Goal: Obtain resource: Download file/media

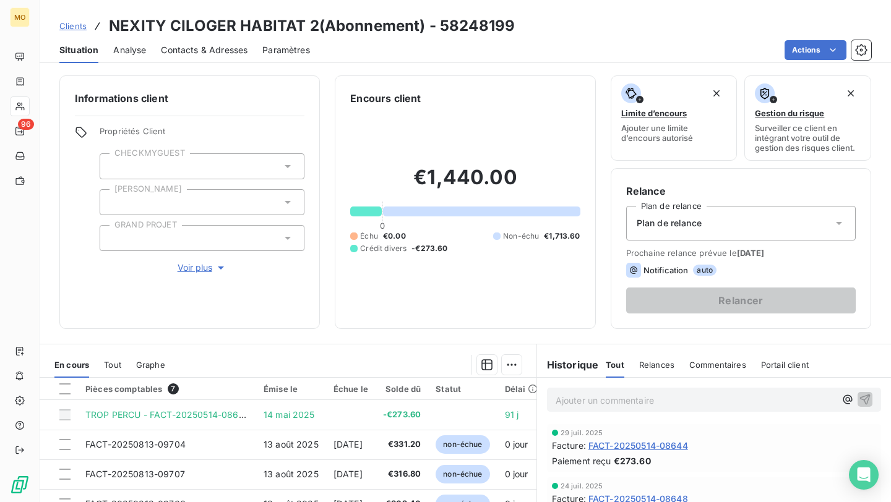
scroll to position [104, 0]
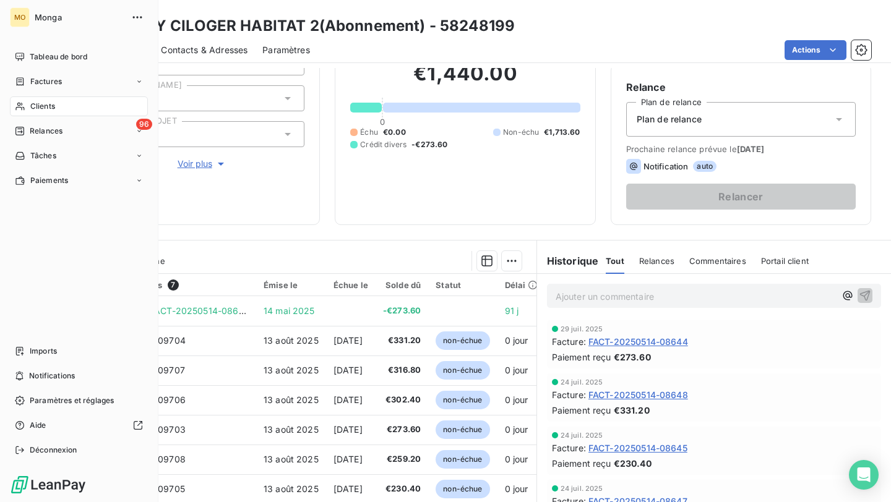
click at [27, 100] on div "Clients" at bounding box center [79, 106] width 138 height 20
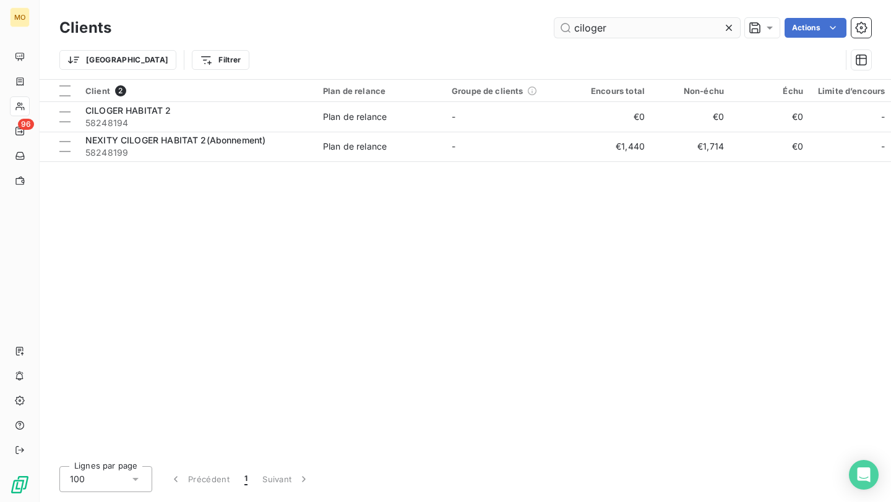
click at [677, 25] on input "ciloger" at bounding box center [647, 28] width 186 height 20
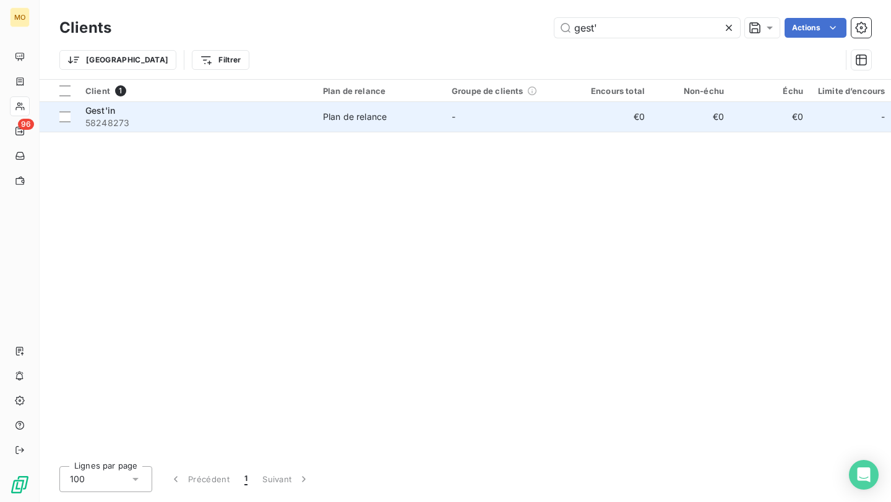
type input "gest'"
click at [245, 109] on div "Gest'in" at bounding box center [196, 111] width 223 height 12
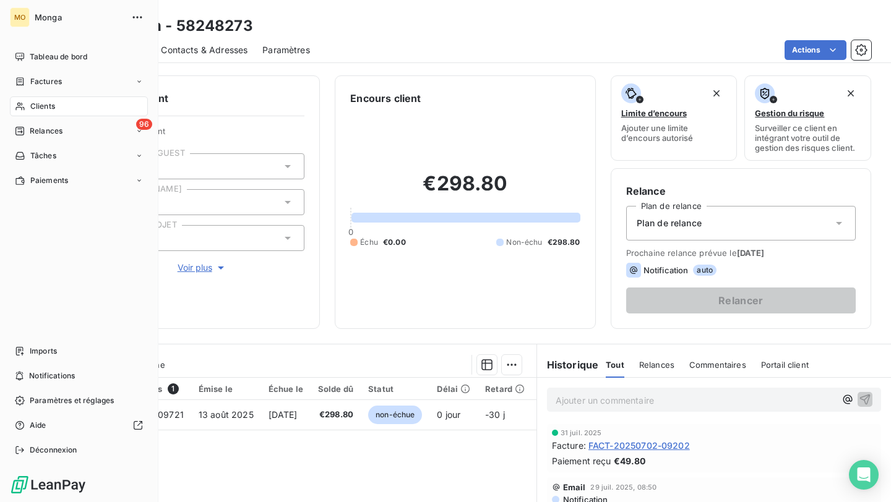
click at [35, 106] on span "Clients" at bounding box center [42, 106] width 25 height 11
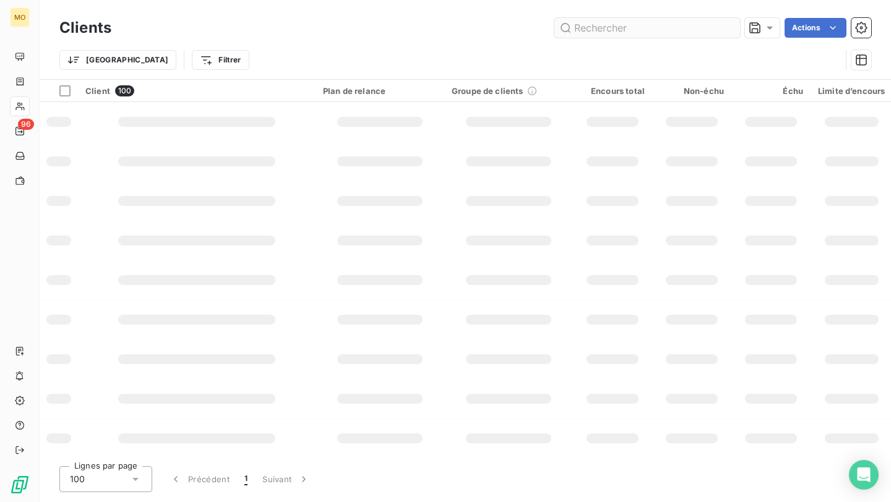
click at [586, 22] on input "text" at bounding box center [647, 28] width 186 height 20
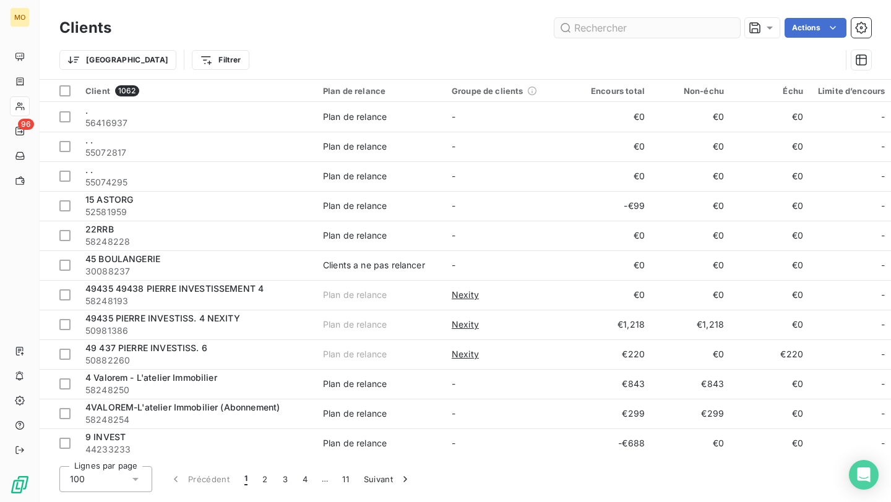
click at [599, 30] on input "text" at bounding box center [647, 28] width 186 height 20
click at [599, 26] on input "text" at bounding box center [647, 28] width 186 height 20
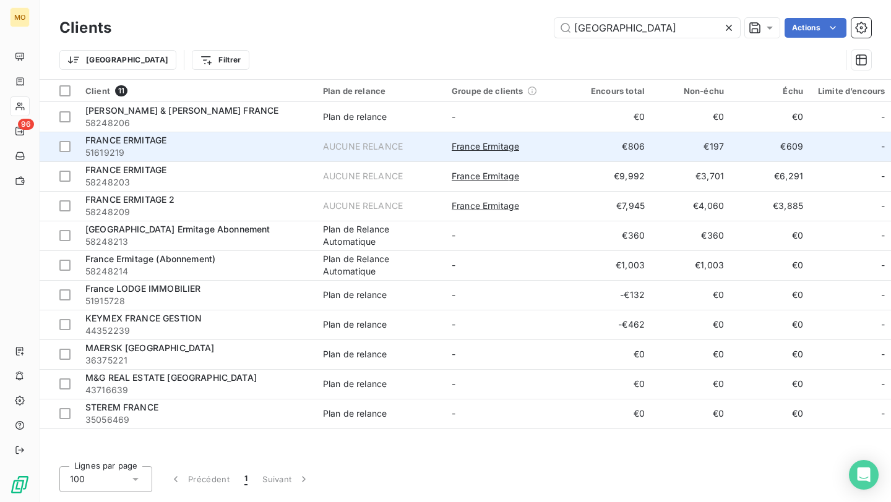
type input "[GEOGRAPHIC_DATA]"
click at [255, 139] on div "FRANCE ERMITAGE" at bounding box center [196, 140] width 223 height 12
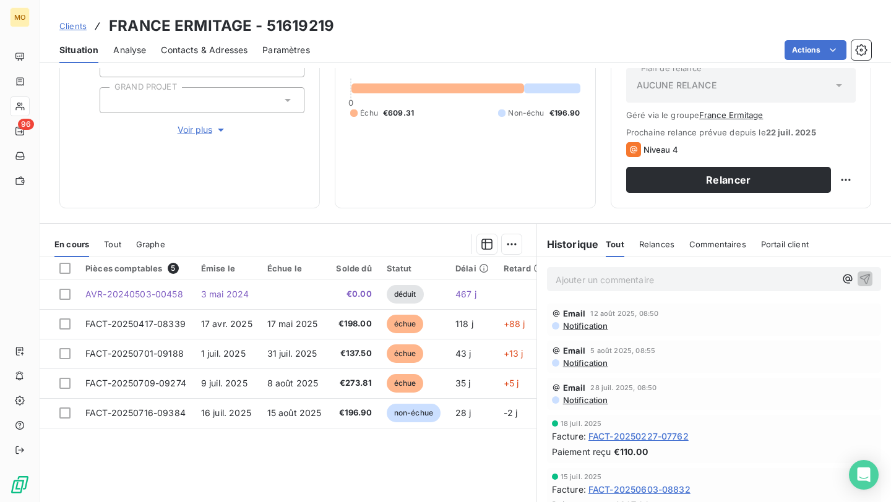
scroll to position [143, 0]
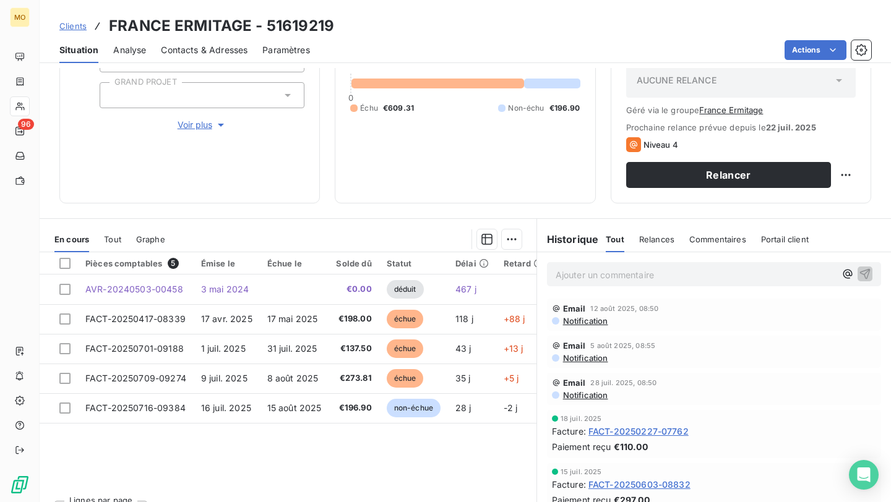
click at [78, 28] on span "Clients" at bounding box center [72, 26] width 27 height 10
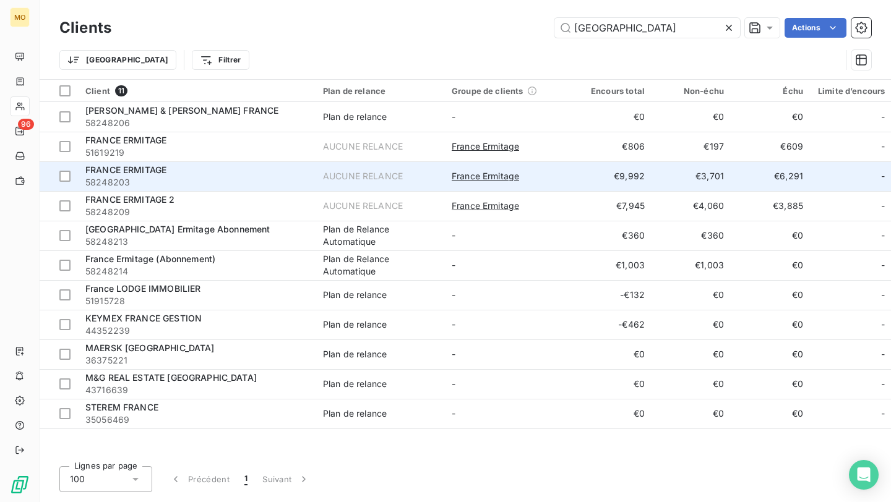
click at [168, 171] on div "FRANCE ERMITAGE" at bounding box center [196, 170] width 223 height 12
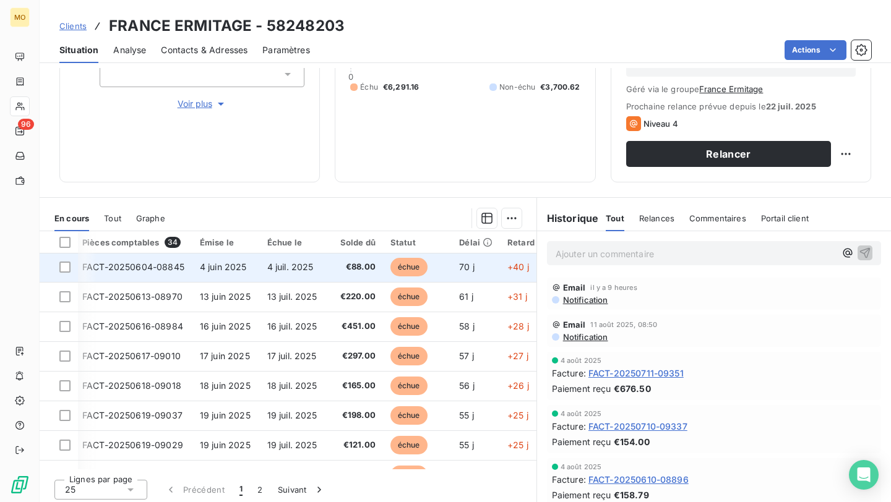
scroll to position [0, 3]
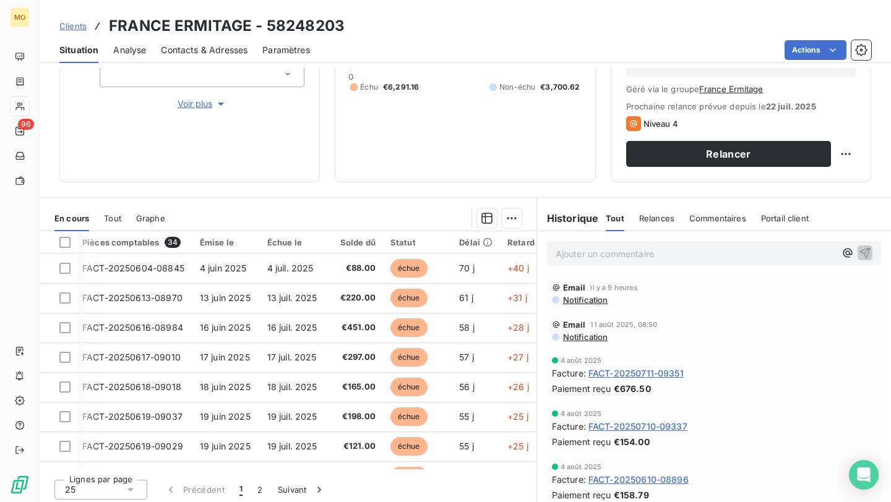
click at [75, 22] on span "Clients" at bounding box center [72, 26] width 27 height 10
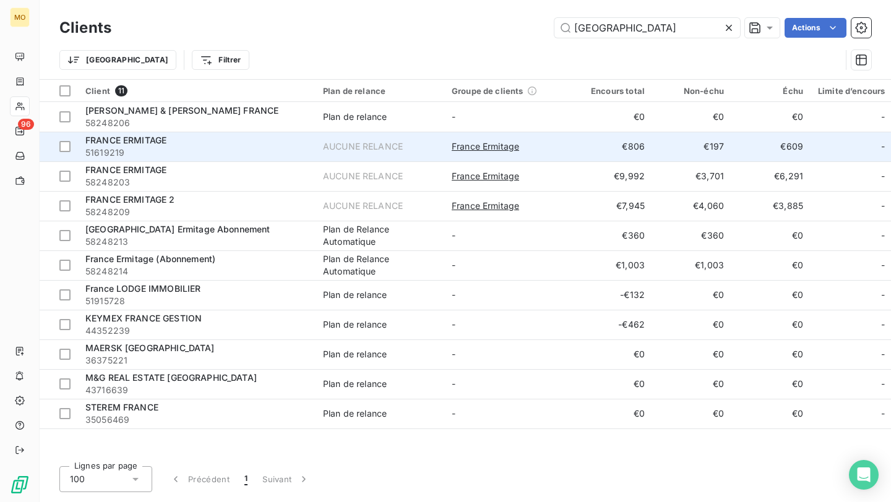
click at [232, 135] on div "FRANCE ERMITAGE" at bounding box center [196, 140] width 223 height 12
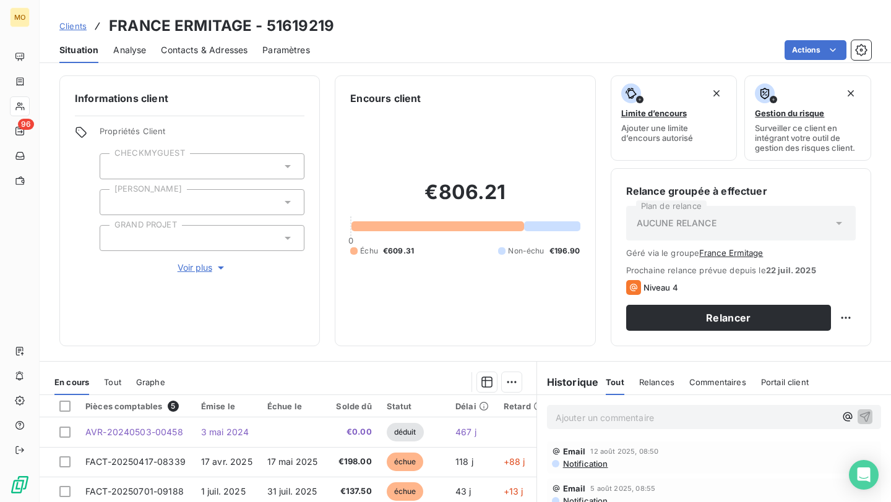
scroll to position [88, 0]
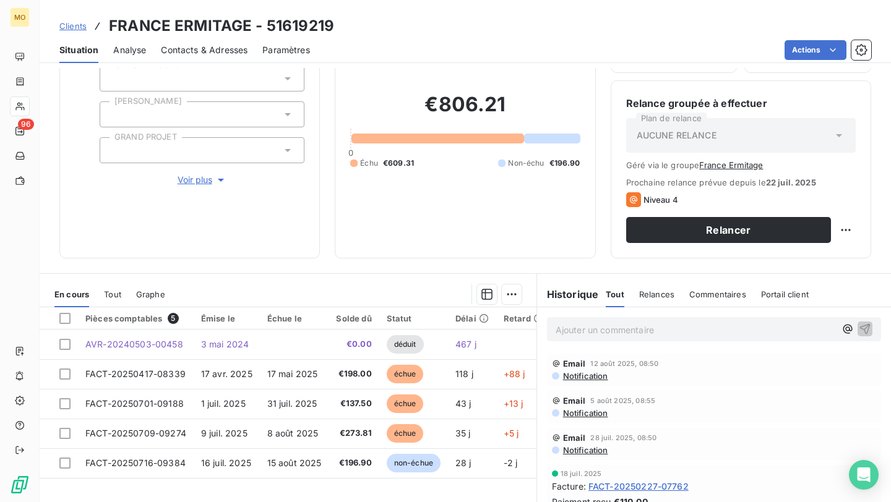
click at [212, 44] on span "Contacts & Adresses" at bounding box center [204, 50] width 87 height 12
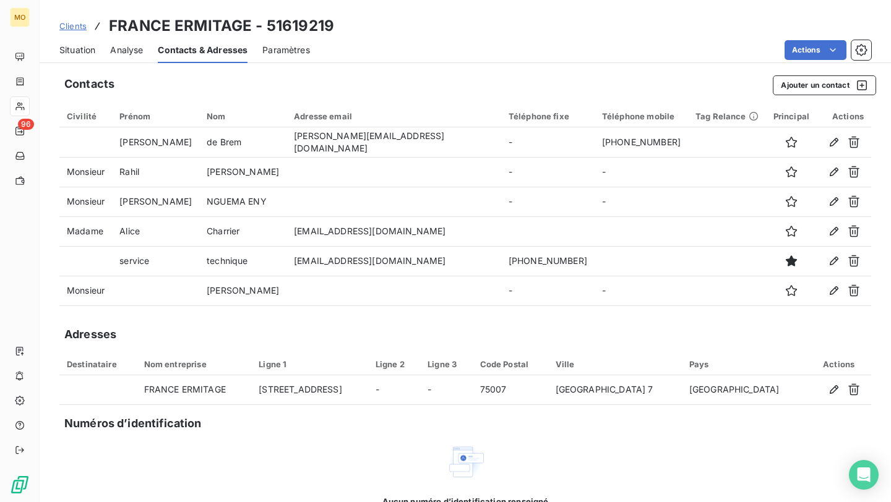
click at [82, 47] on span "Situation" at bounding box center [77, 50] width 36 height 12
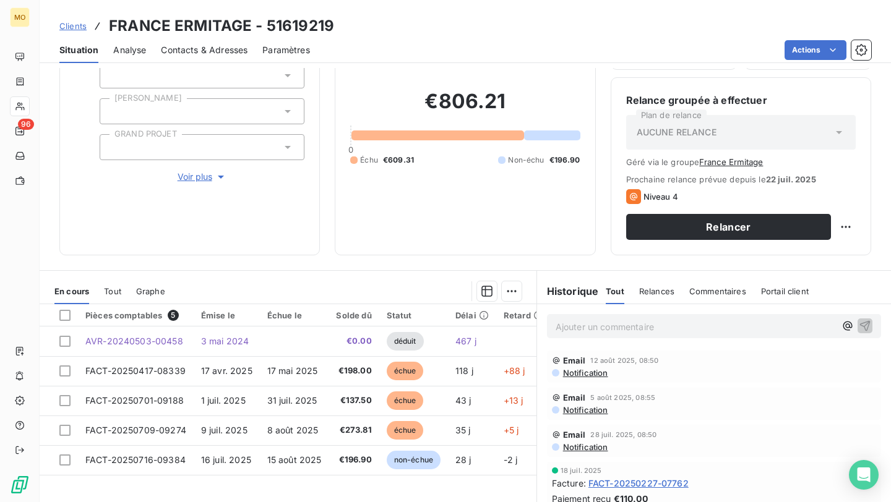
scroll to position [93, 0]
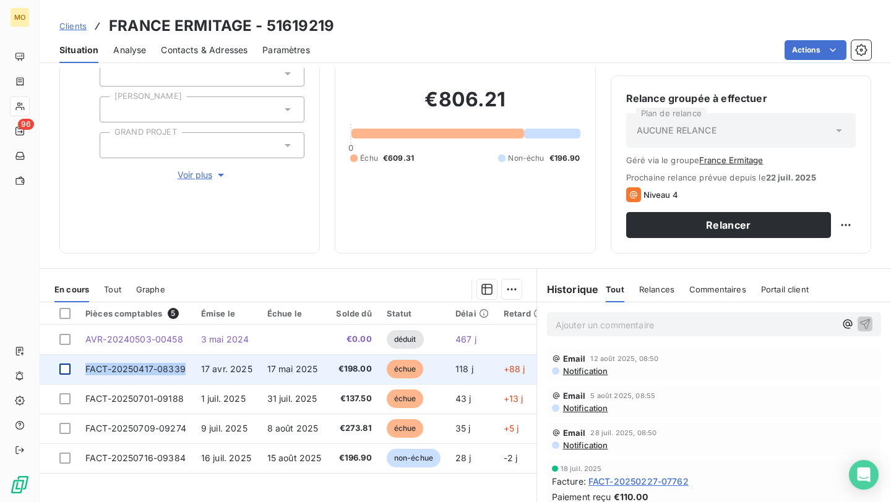
copy tr "FACT-20250417-08339"
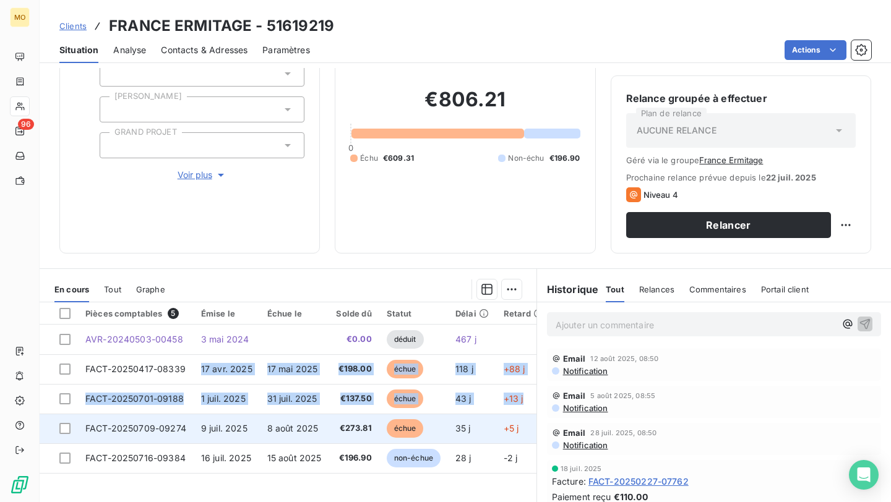
drag, startPoint x: 186, startPoint y: 373, endPoint x: 142, endPoint y: 434, distance: 75.2
click at [142, 434] on tbody "AVR-20240503-00458 [DATE] €0.00 déduit 467 j FACT-20250417-08339 [DATE] [DATE] …" at bounding box center [334, 399] width 588 height 148
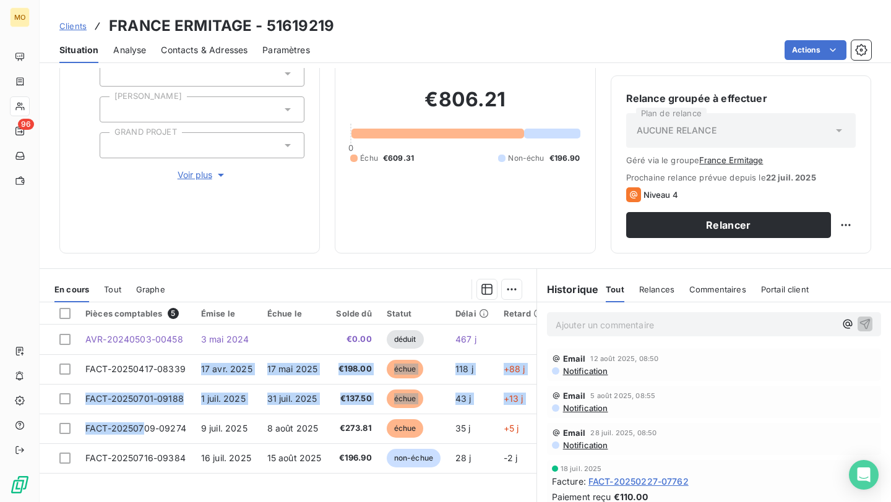
click at [137, 486] on div "Pièces comptables 5 Émise le Échue le Solde dû Statut Délai Retard Tag Relance …" at bounding box center [288, 421] width 497 height 238
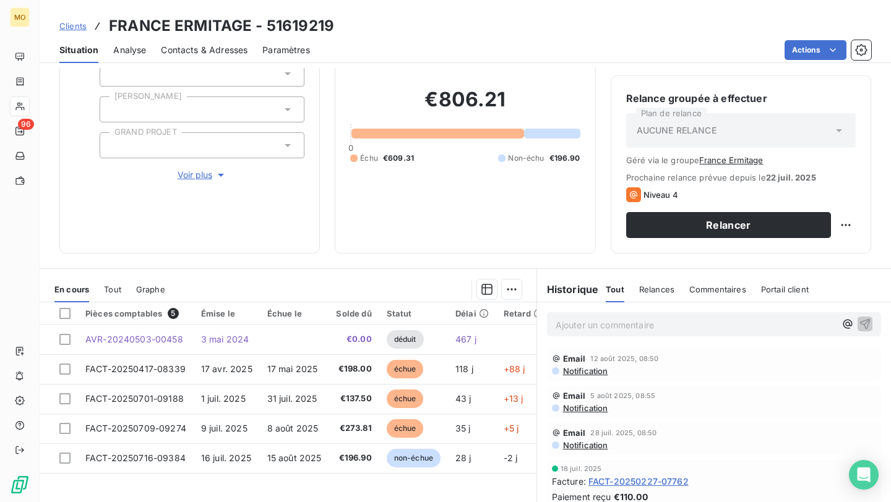
click at [137, 486] on div "Pièces comptables 5 Émise le Échue le Solde dû Statut Délai Retard Tag Relance …" at bounding box center [288, 421] width 497 height 238
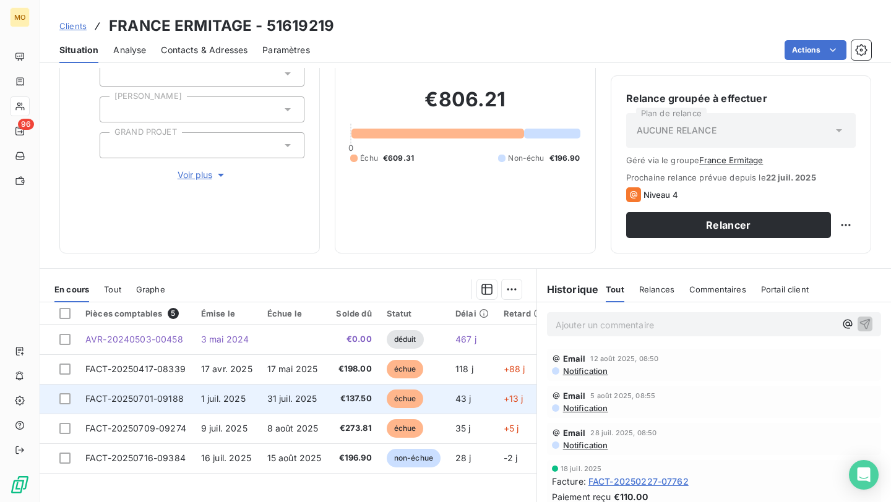
drag, startPoint x: 186, startPoint y: 392, endPoint x: 84, endPoint y: 392, distance: 101.4
click at [84, 392] on td "FACT-20250701-09188" at bounding box center [136, 399] width 116 height 30
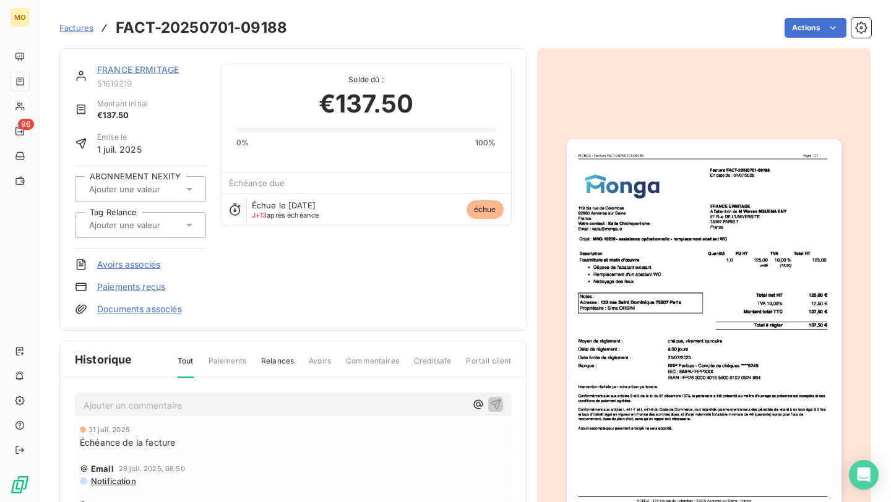
click at [108, 67] on link "FRANCE ERMITAGE" at bounding box center [138, 69] width 82 height 11
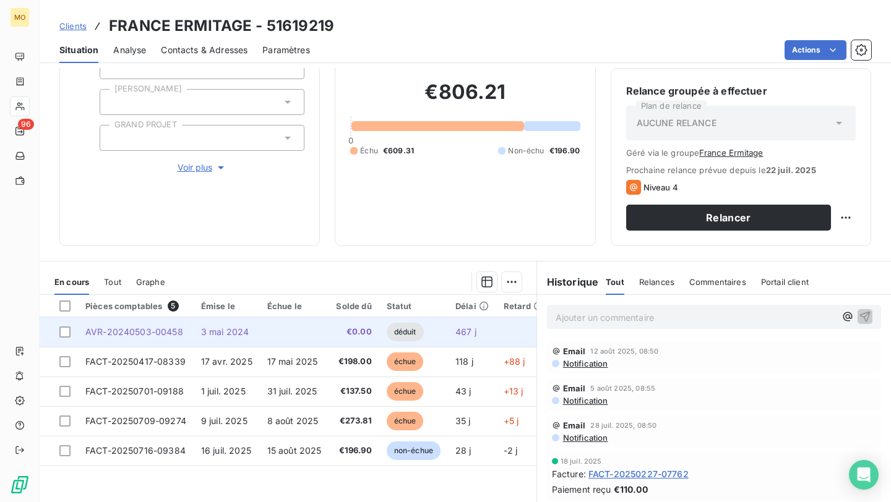
scroll to position [153, 0]
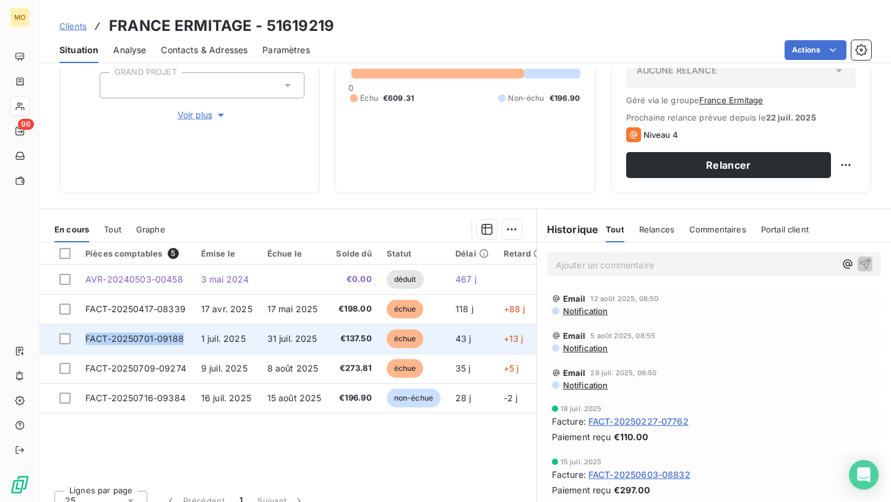
copy span "FACT-20250701-09188"
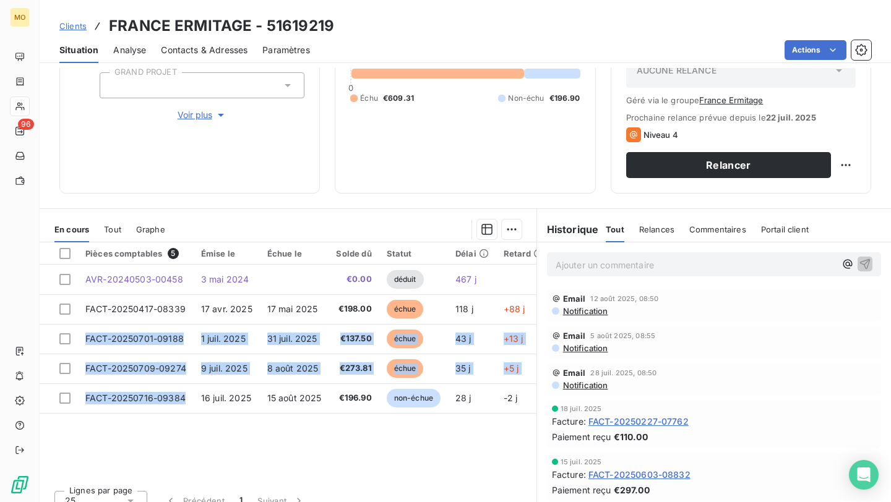
drag, startPoint x: 186, startPoint y: 331, endPoint x: 181, endPoint y: 453, distance: 121.9
click at [184, 448] on div "Pièces comptables 5 Émise le Échue le Solde dû Statut Délai Retard Tag Relance …" at bounding box center [288, 361] width 497 height 238
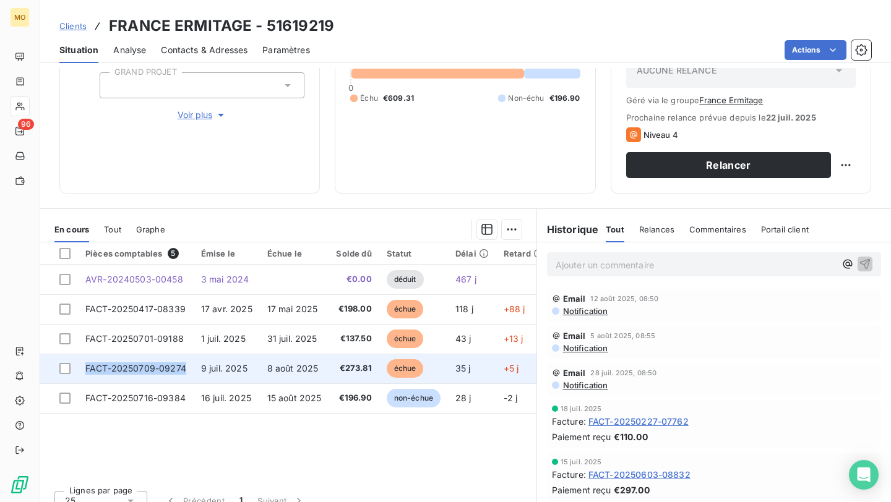
copy span "FACT-20250709-09274"
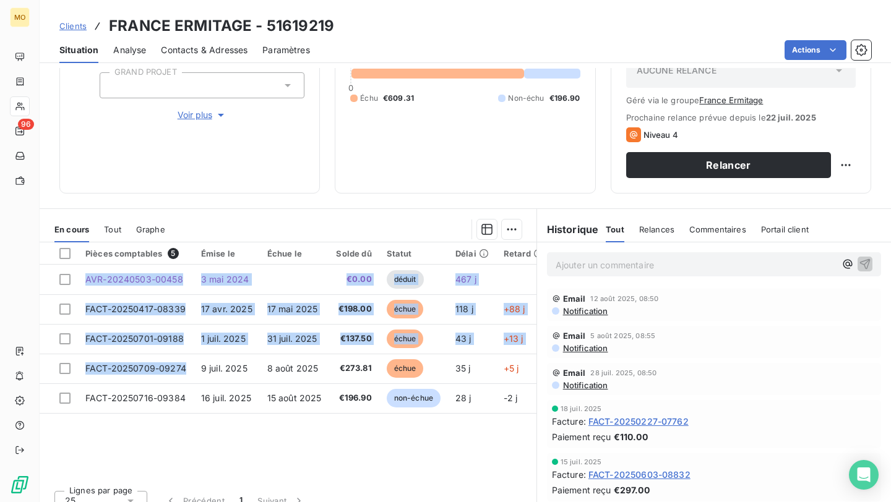
click at [164, 494] on div "Pièces comptables 5 Émise le Échue le Solde dû Statut Délai Retard Tag Relance …" at bounding box center [288, 379] width 497 height 275
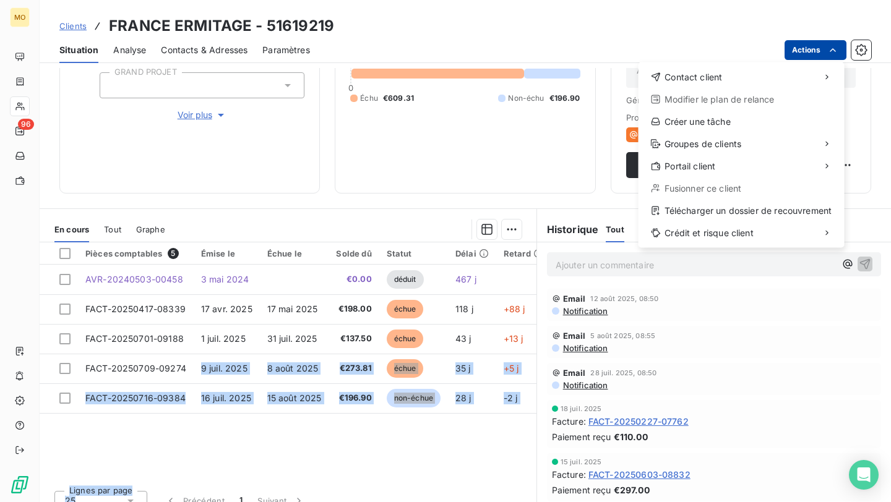
click at [827, 40] on html "MO 96 Clients FRANCE ERMITAGE - 51619219 Situation Analyse Contacts & Adresses …" at bounding box center [445, 251] width 891 height 502
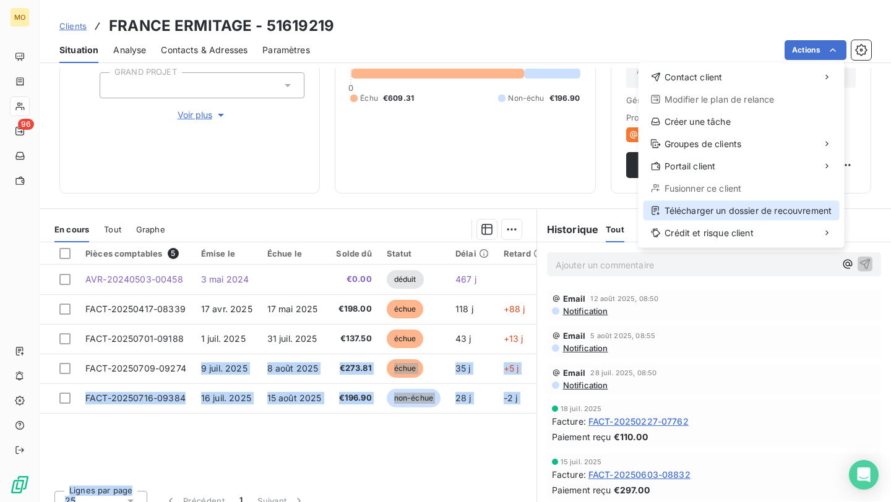
click at [711, 201] on div "Télécharger un dossier de recouvrement" at bounding box center [741, 211] width 196 height 20
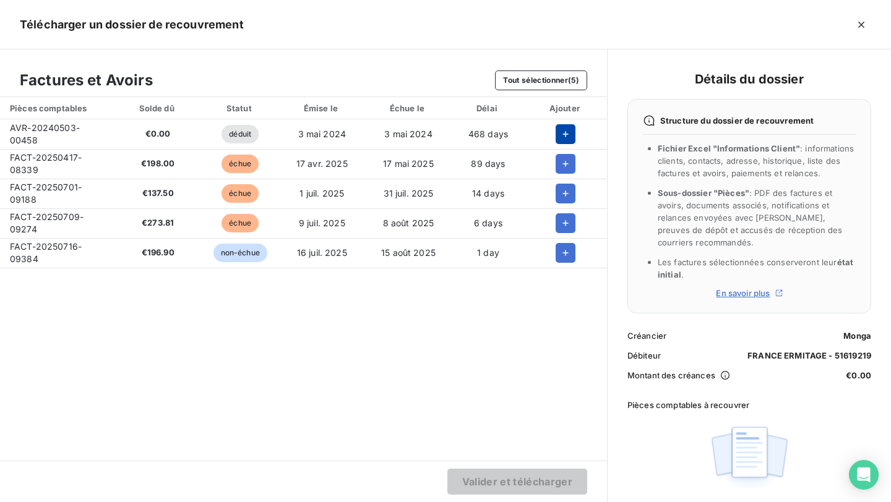
click at [566, 135] on icon "button" at bounding box center [565, 134] width 12 height 12
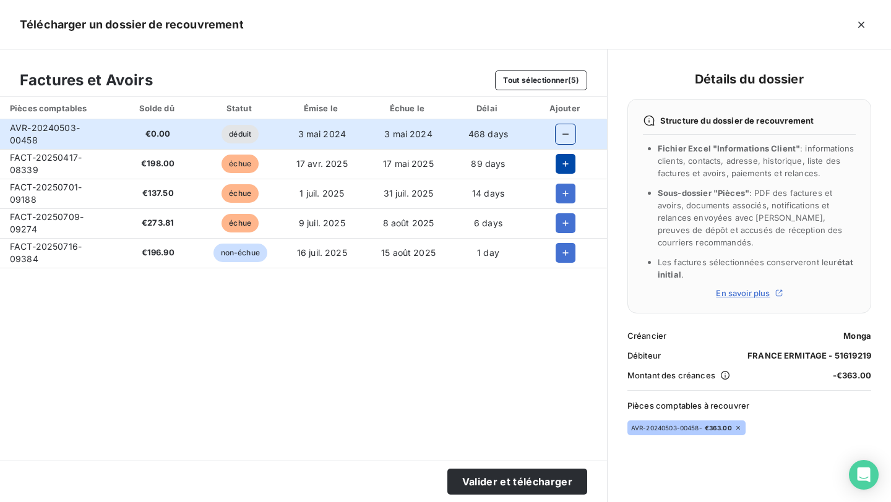
click at [566, 160] on icon "button" at bounding box center [565, 164] width 12 height 12
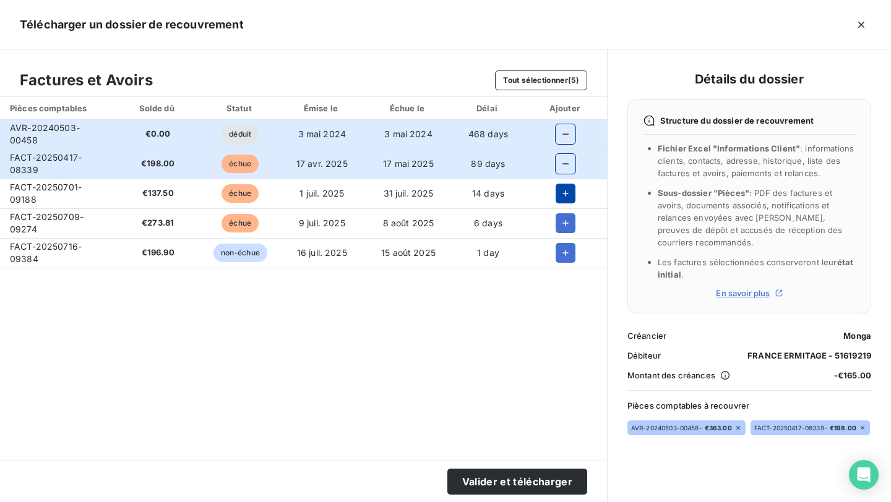
click at [566, 191] on icon "button" at bounding box center [565, 193] width 12 height 12
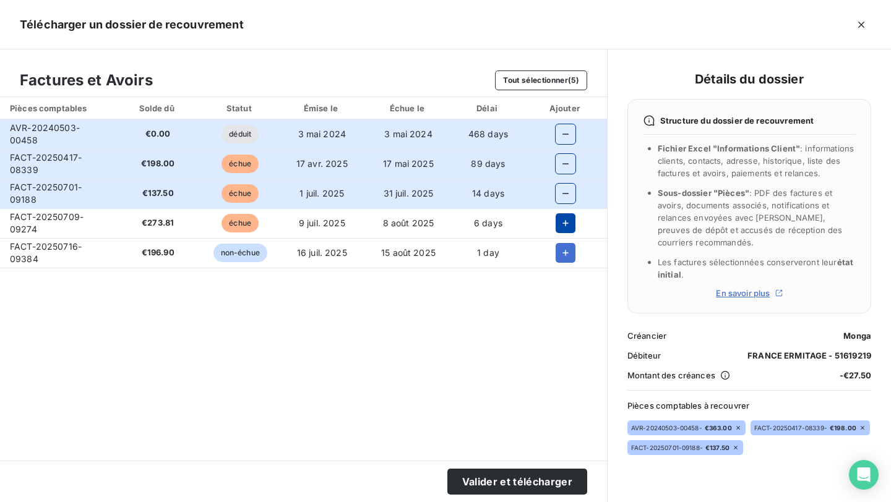
click at [559, 223] on icon "button" at bounding box center [565, 223] width 12 height 12
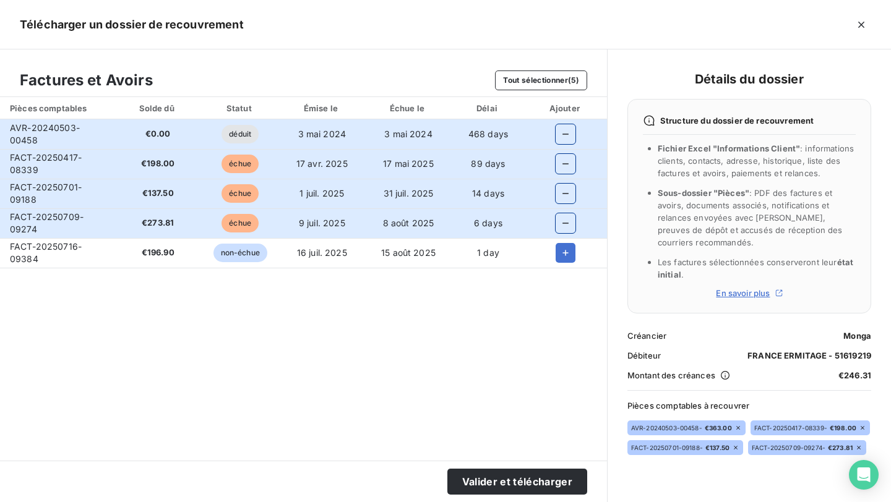
click at [559, 139] on icon "button" at bounding box center [565, 134] width 12 height 12
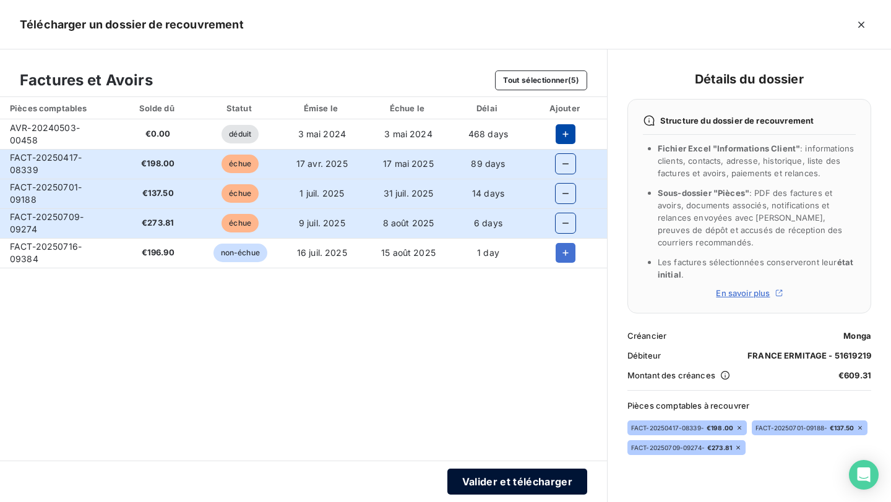
click at [482, 476] on button "Valider et télécharger" at bounding box center [517, 482] width 140 height 26
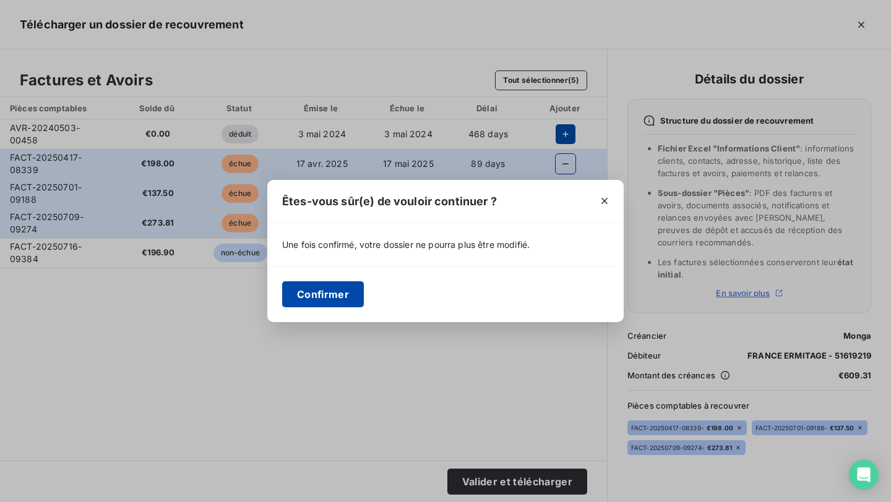
click at [333, 287] on button "Confirmer" at bounding box center [323, 294] width 82 height 26
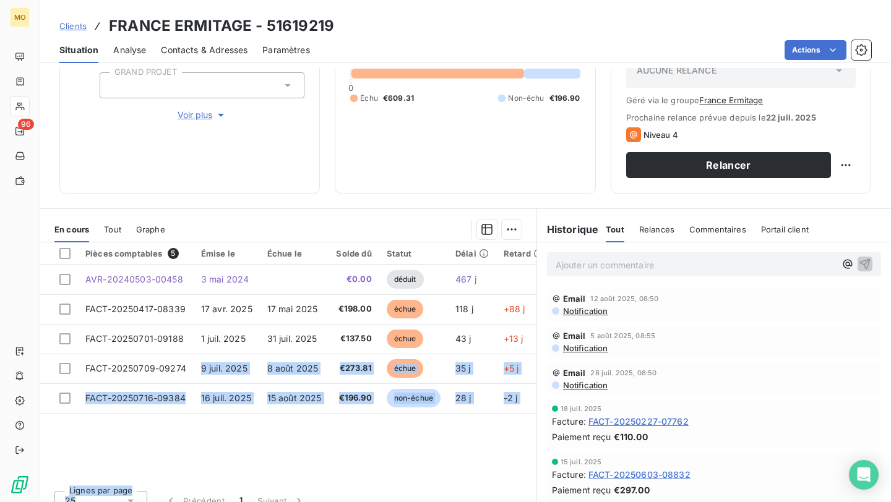
click at [72, 30] on span "Clients" at bounding box center [72, 26] width 27 height 10
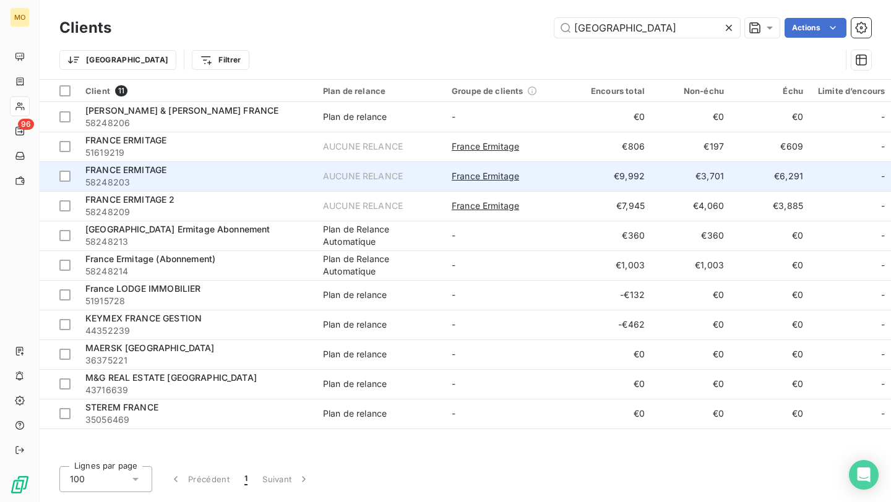
click at [174, 170] on div "FRANCE ERMITAGE" at bounding box center [196, 170] width 223 height 12
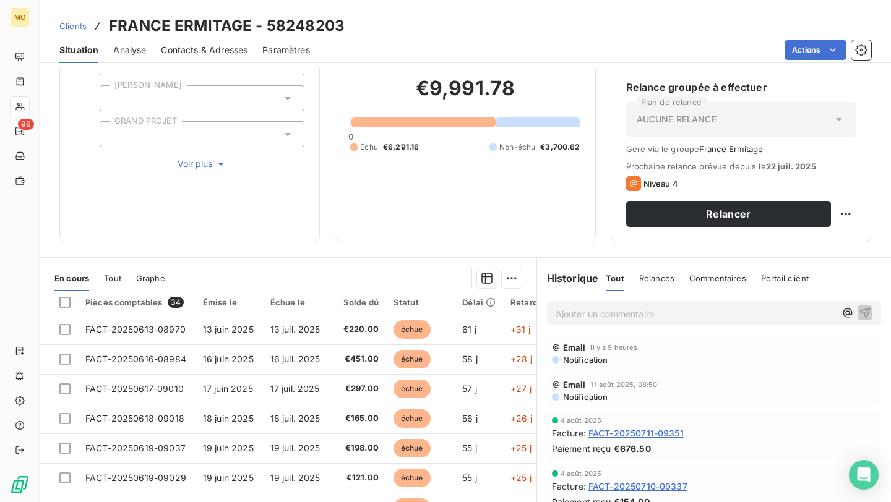
scroll to position [32, 0]
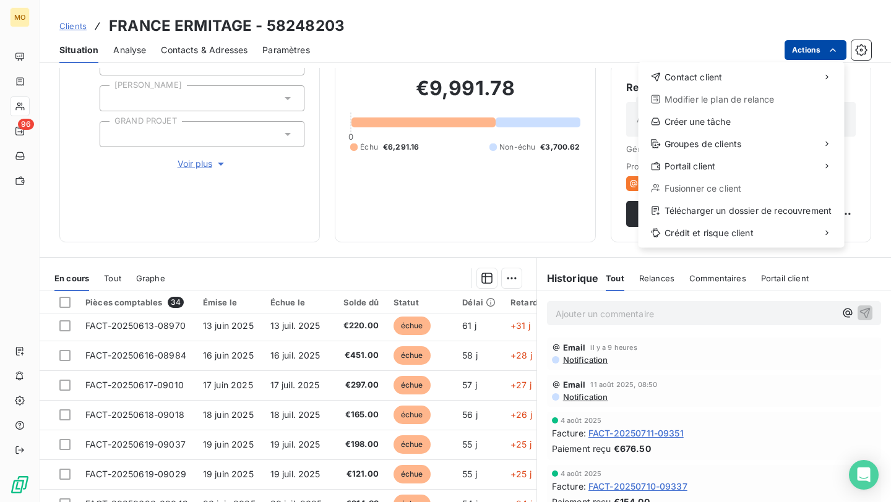
click at [791, 51] on html "MO 96 Clients FRANCE ERMITAGE - 58248203 Situation Analyse Contacts & Adresses …" at bounding box center [445, 251] width 891 height 502
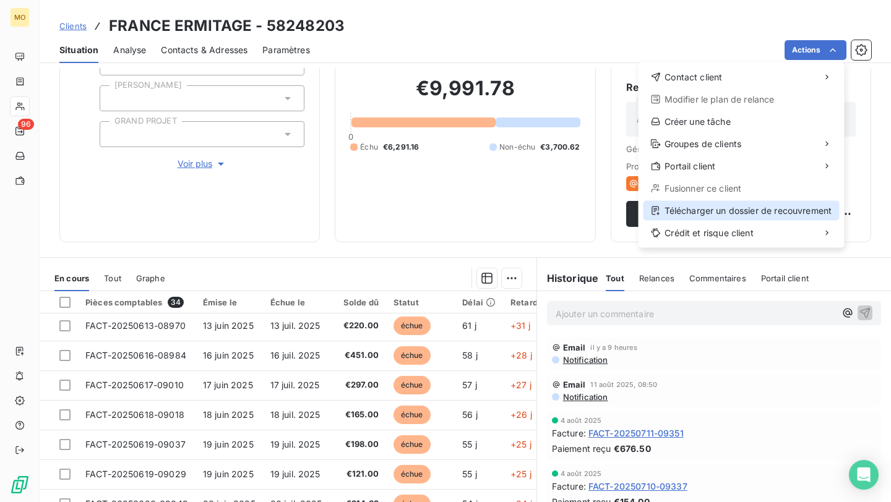
click at [711, 203] on div "Télécharger un dossier de recouvrement" at bounding box center [741, 211] width 196 height 20
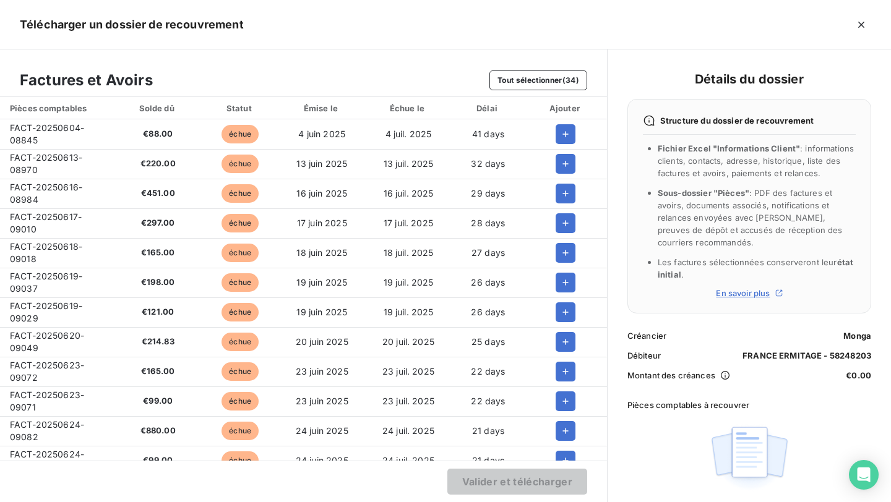
click at [69, 132] on span "FACT-20250604-08845" at bounding box center [47, 133] width 74 height 23
copy span "FACT-20250604-08845"
click at [64, 157] on span "FACT-20250613-08970" at bounding box center [46, 163] width 72 height 23
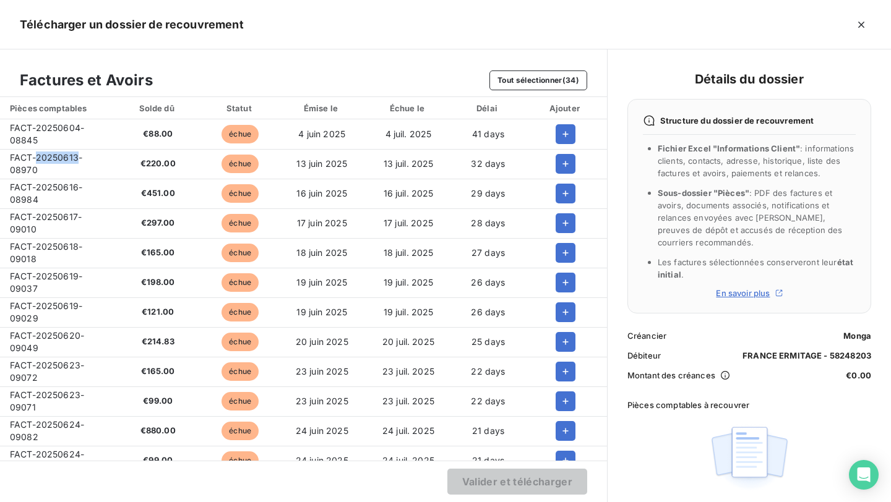
click at [64, 157] on span "FACT-20250613-08970" at bounding box center [46, 163] width 72 height 23
copy span "FACT-20250613-08970"
click at [41, 189] on span "FACT-20250616-08984" at bounding box center [46, 193] width 72 height 23
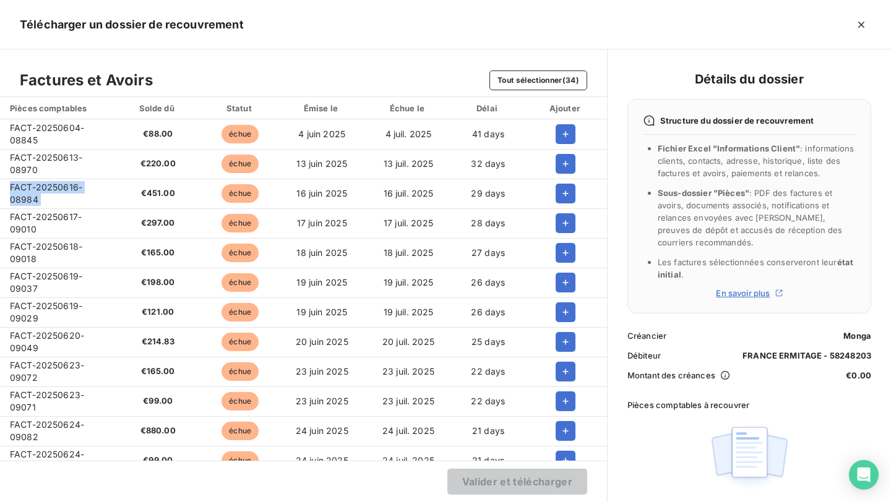
click at [41, 189] on span "FACT-20250616-08984" at bounding box center [46, 193] width 72 height 23
copy span "FACT-20250616-08984"
click at [38, 212] on span "FACT-20250617-09010" at bounding box center [46, 223] width 72 height 23
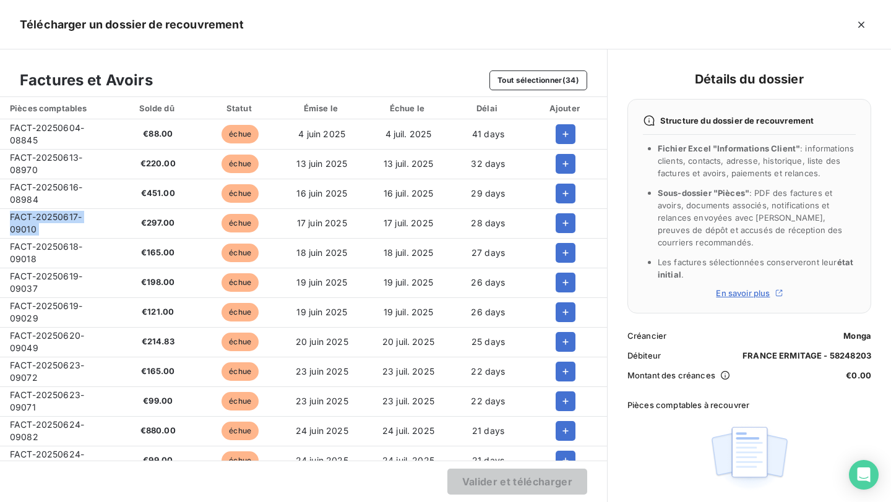
copy span "FACT-20250617-09010"
click at [32, 259] on span "FACT-20250618-09018" at bounding box center [46, 252] width 72 height 23
copy span "FACT-20250618-09018"
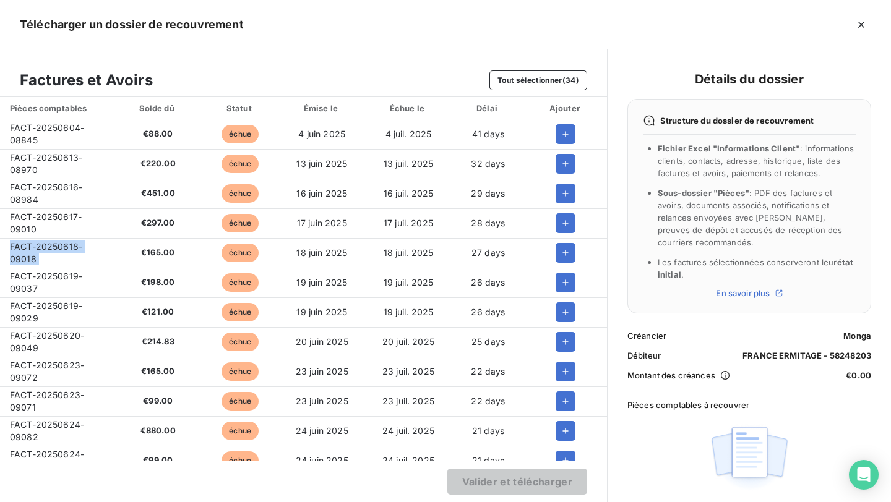
click at [35, 278] on span "FACT-20250619-09037" at bounding box center [46, 282] width 72 height 23
copy span "FACT-20250619-09037"
click at [53, 325] on td "FACT-20250619-09029" at bounding box center [57, 312] width 114 height 30
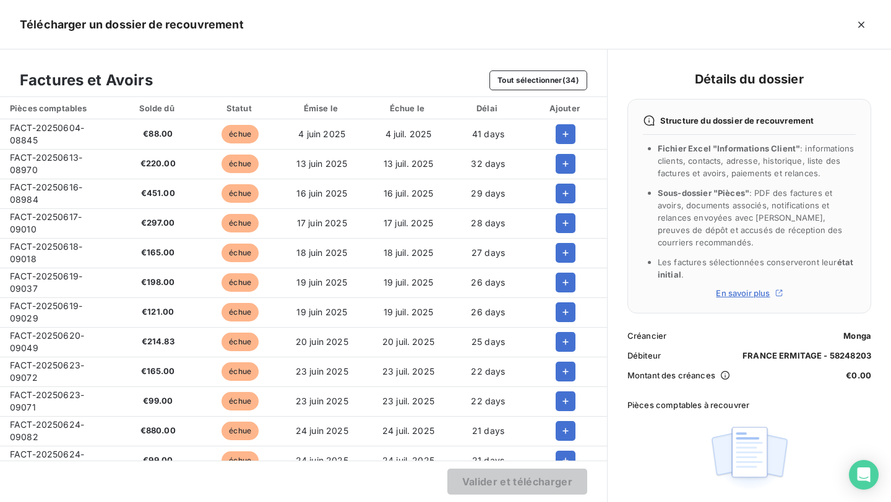
click at [53, 325] on td "FACT-20250619-09029" at bounding box center [57, 312] width 114 height 30
copy span "FACT-20250619-09029"
click at [59, 354] on td "FACT-20250620-09049" at bounding box center [57, 342] width 114 height 30
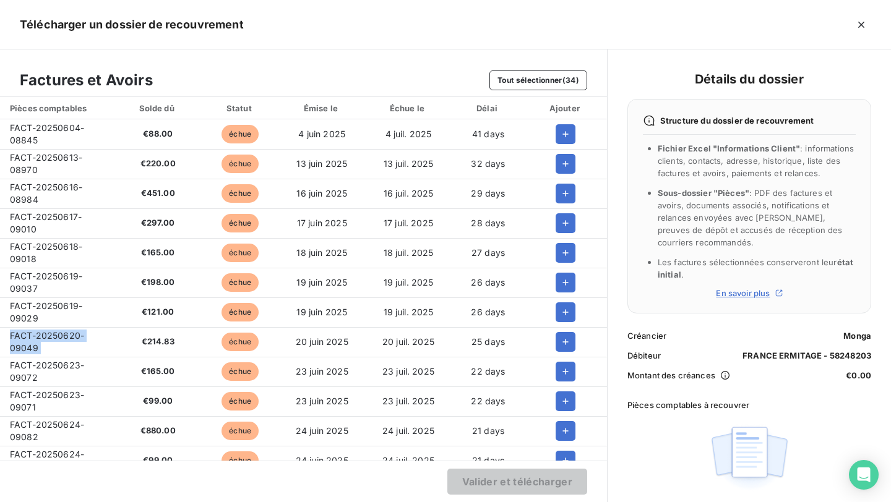
click at [59, 354] on td "FACT-20250620-09049" at bounding box center [57, 342] width 114 height 30
click at [33, 378] on span "FACT-20250623-09072" at bounding box center [47, 371] width 74 height 23
click at [58, 396] on span "FACT-20250623-09071" at bounding box center [47, 401] width 74 height 23
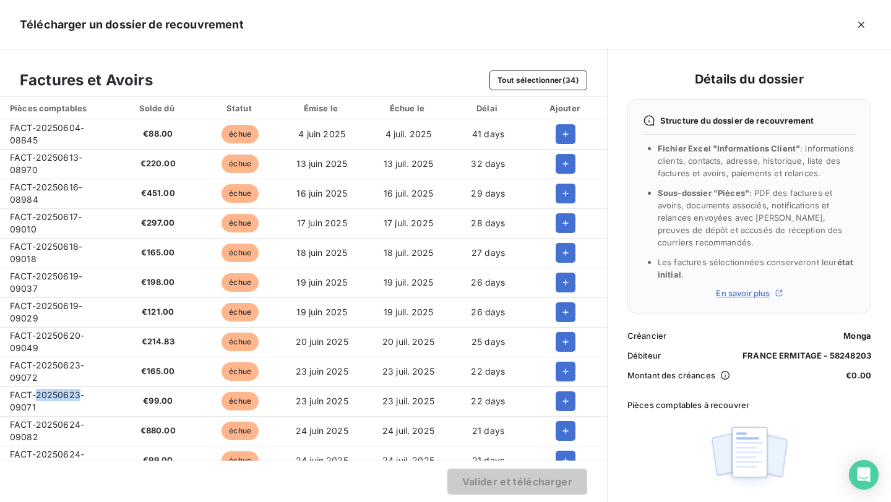
click at [58, 396] on span "FACT-20250623-09071" at bounding box center [47, 401] width 74 height 23
click at [79, 427] on span "FACT-20250624-09082" at bounding box center [47, 430] width 74 height 23
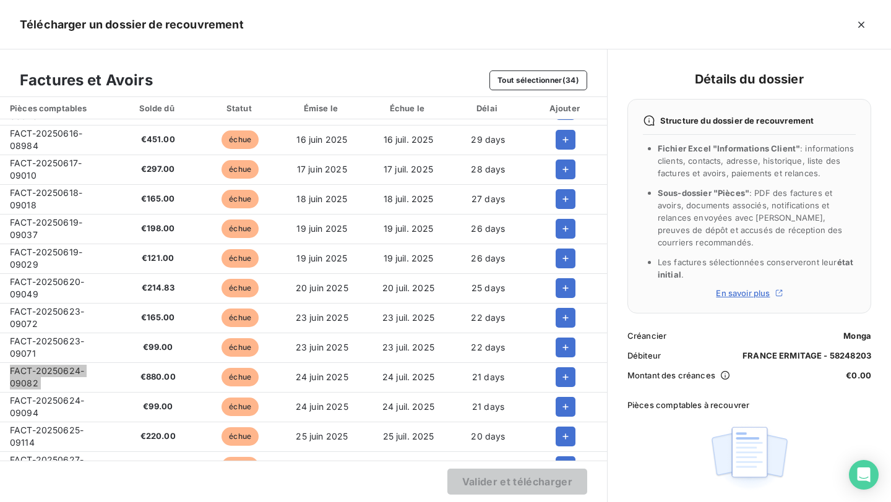
scroll to position [60, 0]
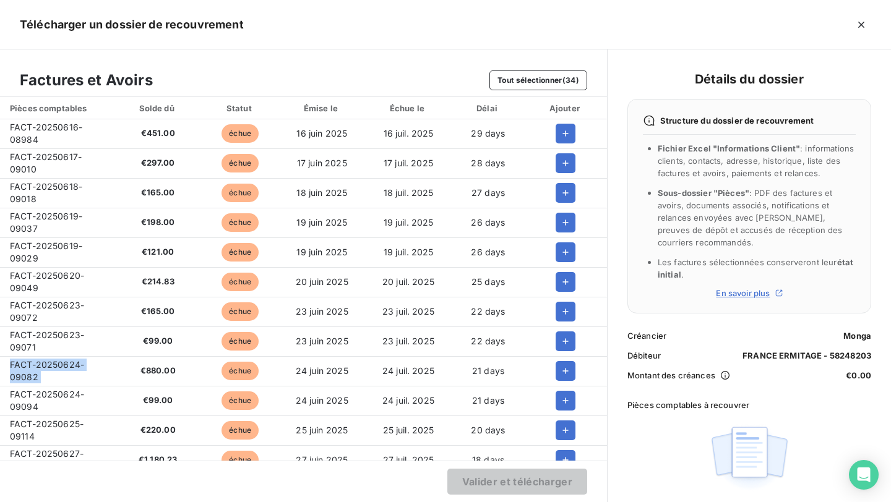
click at [46, 401] on td "FACT-20250624-09094" at bounding box center [57, 401] width 114 height 30
click at [44, 421] on span "FACT-20250625-09114" at bounding box center [47, 430] width 74 height 23
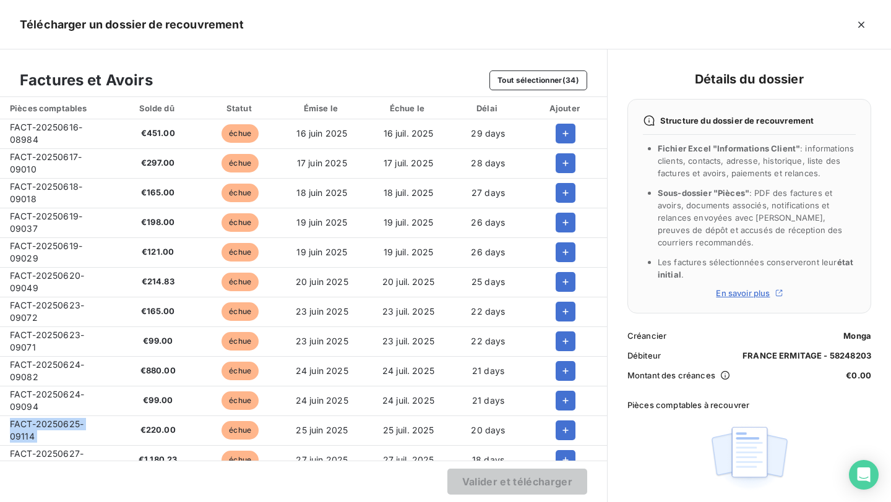
click at [44, 421] on span "FACT-20250625-09114" at bounding box center [47, 430] width 74 height 23
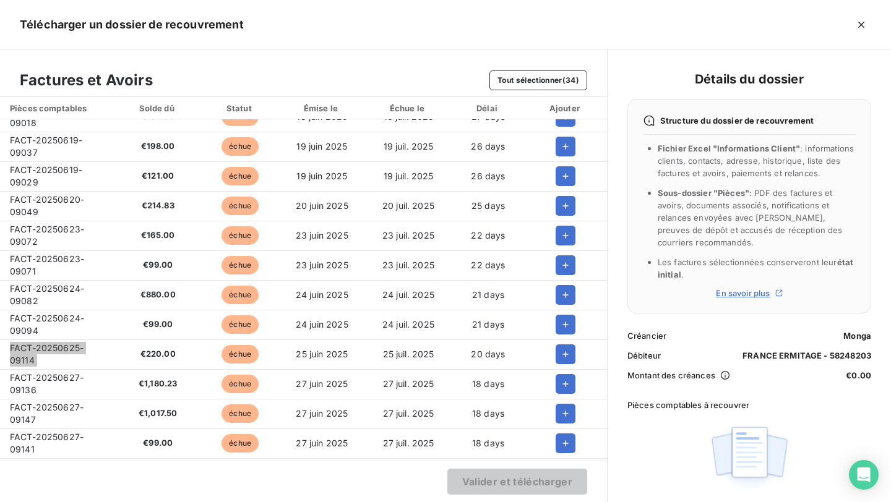
scroll to position [288, 0]
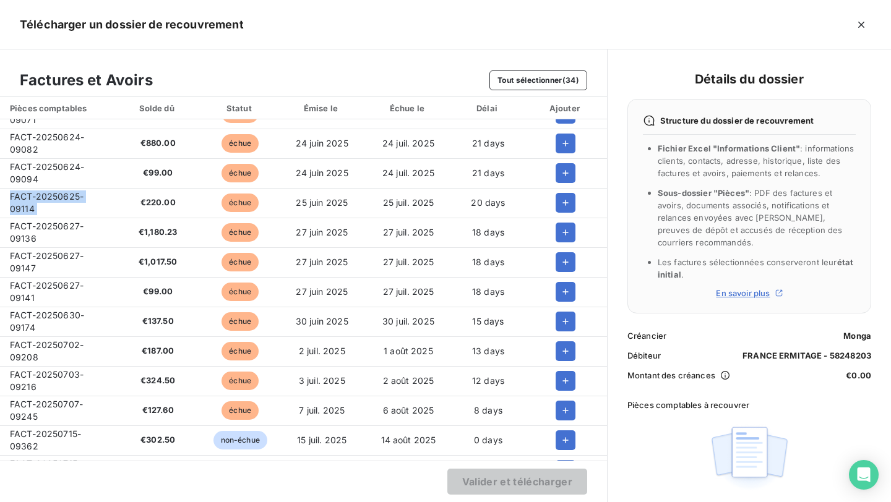
click at [43, 232] on td "FACT-20250627-09136" at bounding box center [57, 233] width 114 height 30
click at [79, 262] on td "FACT-20250627-09147" at bounding box center [57, 262] width 114 height 30
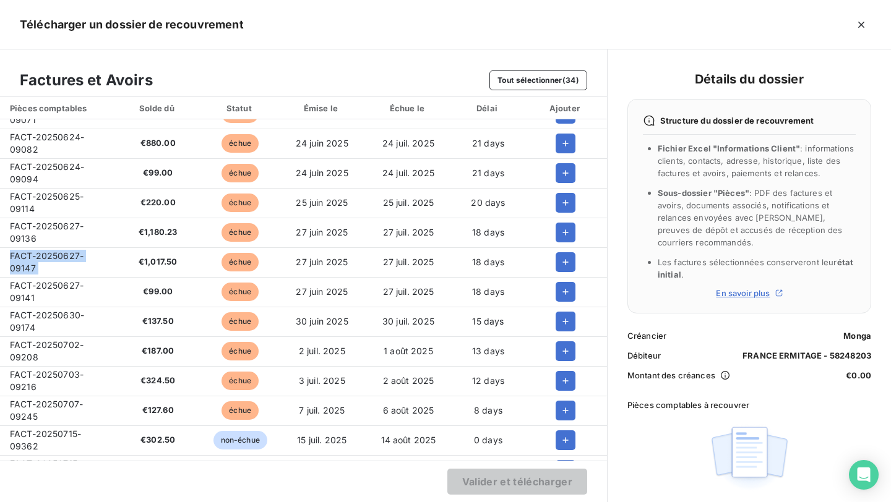
click at [79, 262] on td "FACT-20250627-09147" at bounding box center [57, 262] width 114 height 30
click at [90, 301] on td "FACT-20250627-09141" at bounding box center [57, 292] width 114 height 30
click at [51, 307] on td "FACT-20250630-09174" at bounding box center [57, 322] width 114 height 30
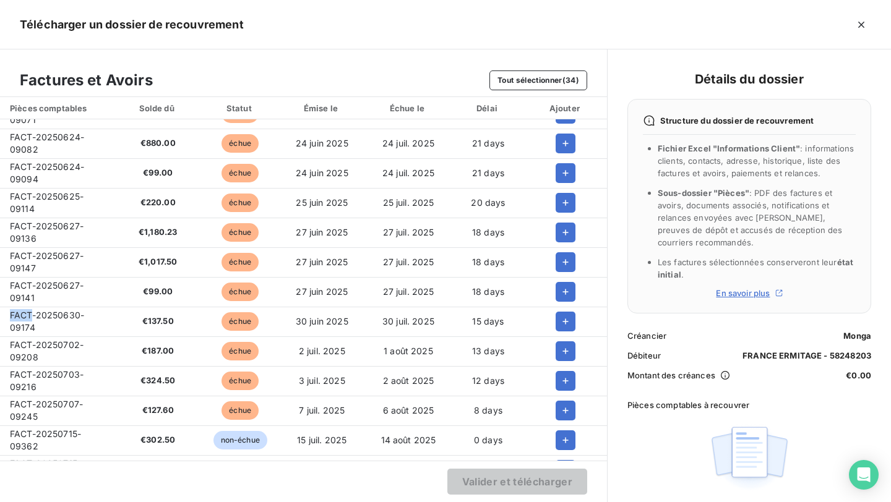
click at [51, 307] on td "FACT-20250630-09174" at bounding box center [57, 322] width 114 height 30
click at [35, 347] on span "FACT-20250702-09208" at bounding box center [47, 351] width 74 height 23
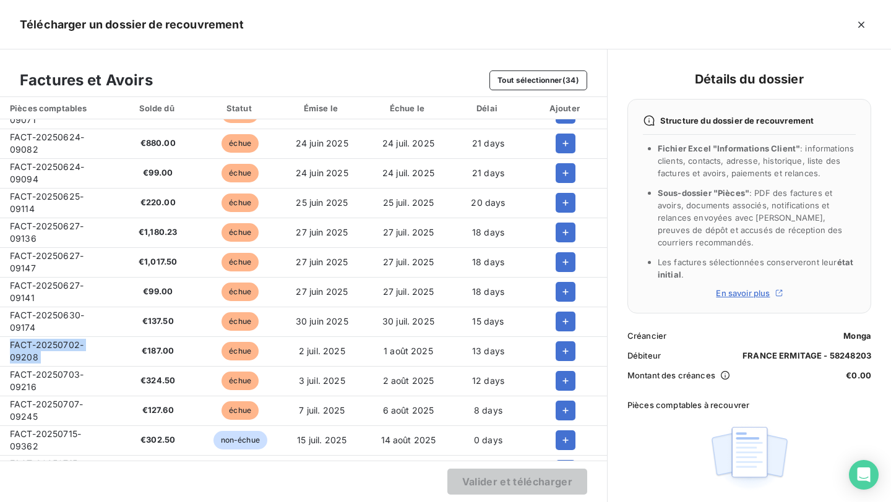
click at [36, 377] on span "FACT-20250703-09216" at bounding box center [47, 380] width 74 height 23
click at [46, 396] on td "FACT-20250707-09245" at bounding box center [57, 411] width 114 height 30
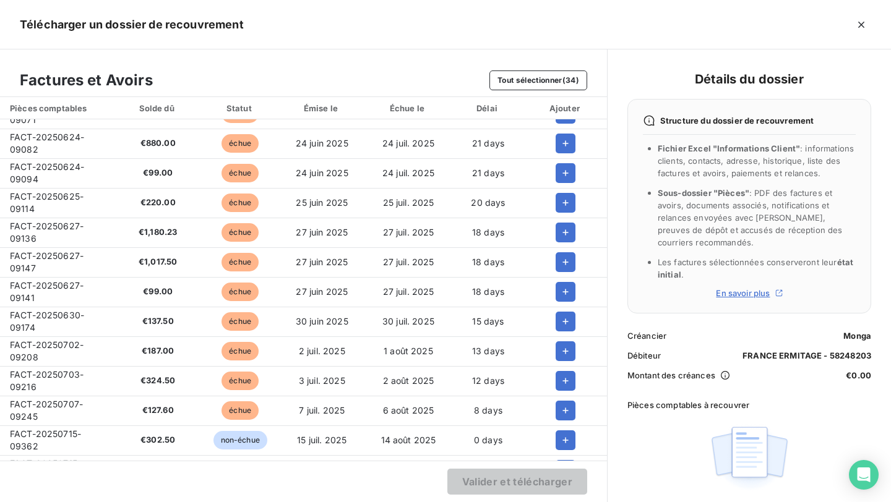
click at [46, 400] on span "FACT-20250707-09245" at bounding box center [46, 410] width 73 height 23
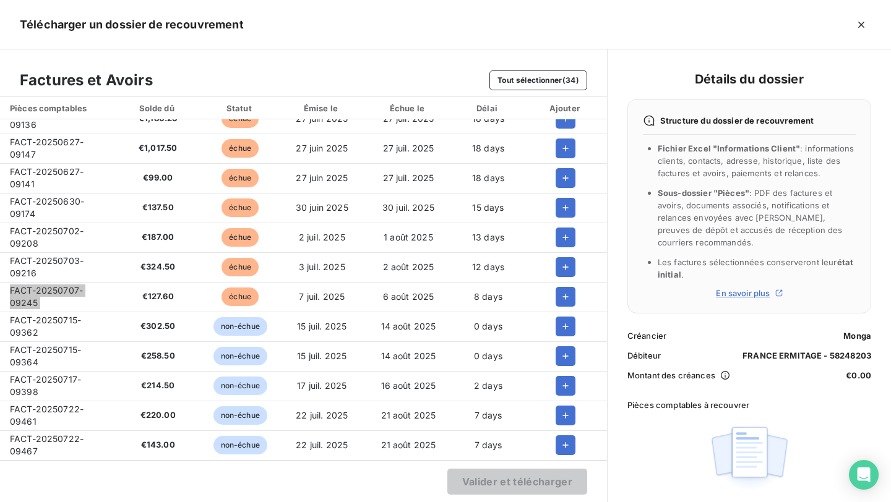
scroll to position [406, 0]
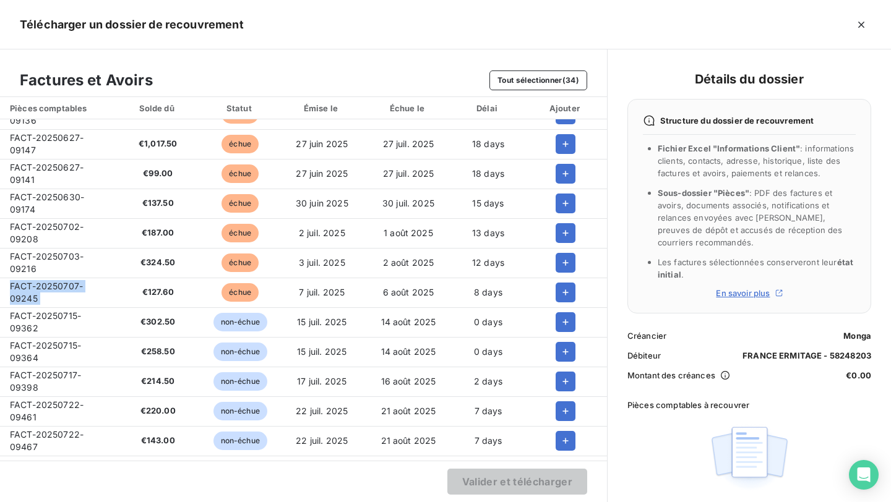
click at [62, 327] on td "FACT-20250715-09362" at bounding box center [57, 322] width 114 height 30
click at [85, 354] on td "FACT-20250715-09364" at bounding box center [57, 352] width 114 height 30
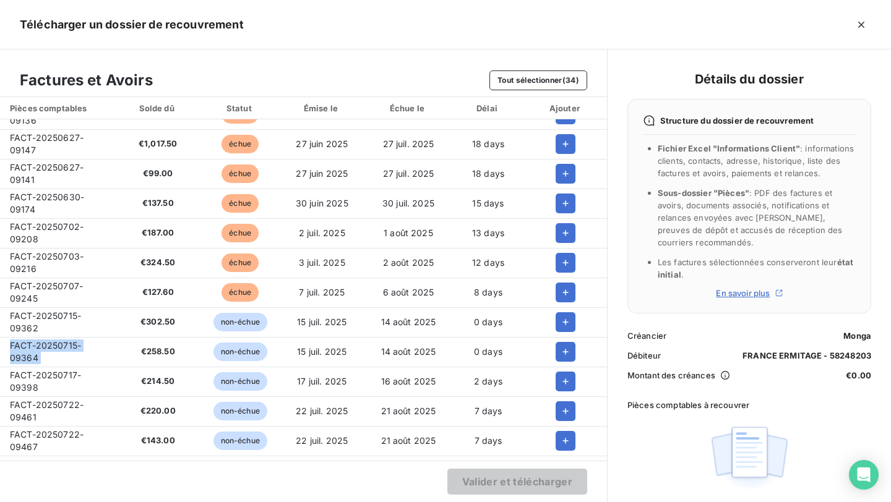
click at [85, 354] on td "FACT-20250715-09364" at bounding box center [57, 352] width 114 height 30
click at [20, 377] on span "FACT-20250717-09398" at bounding box center [45, 381] width 71 height 23
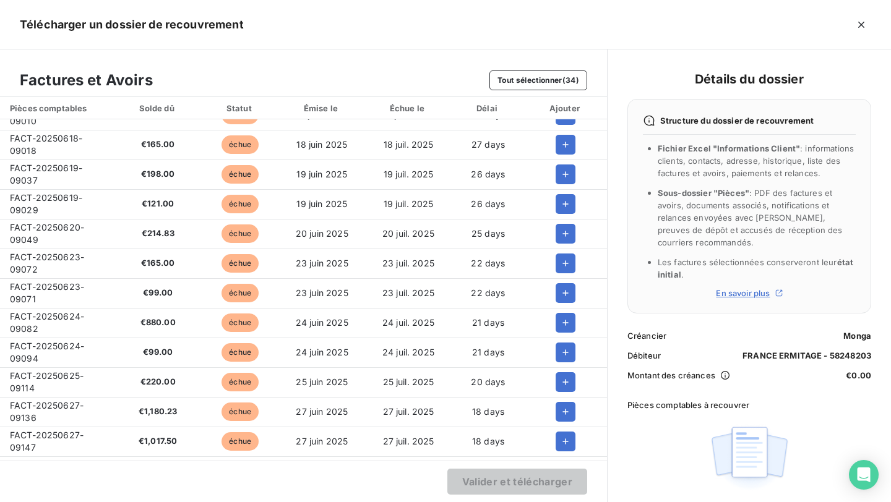
scroll to position [0, 0]
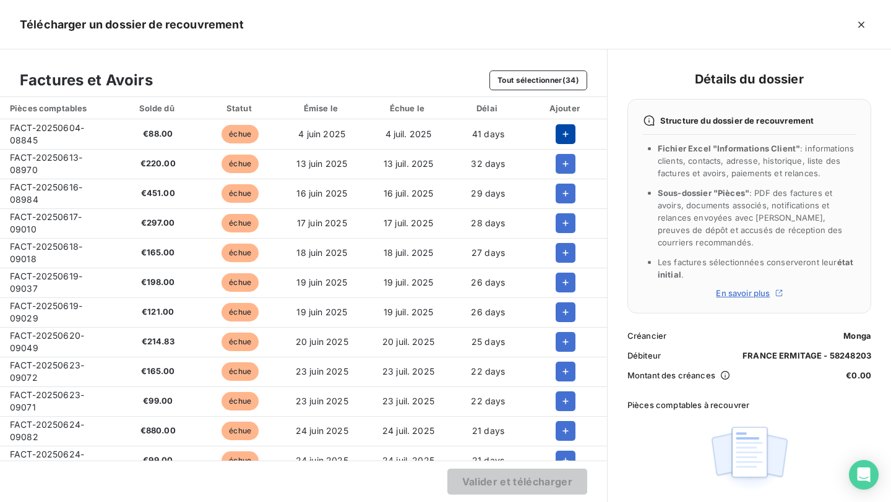
click at [559, 135] on icon "button" at bounding box center [565, 134] width 12 height 12
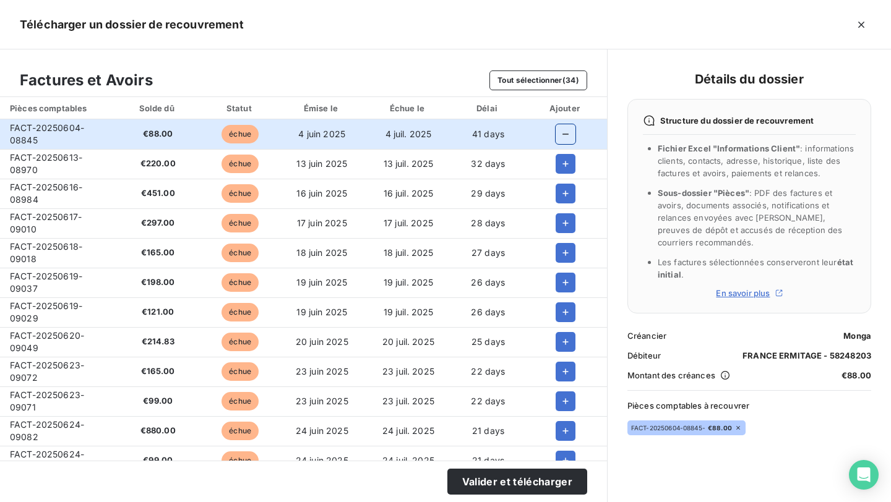
click at [559, 180] on td at bounding box center [565, 194] width 82 height 30
click at [559, 167] on icon "button" at bounding box center [565, 164] width 12 height 12
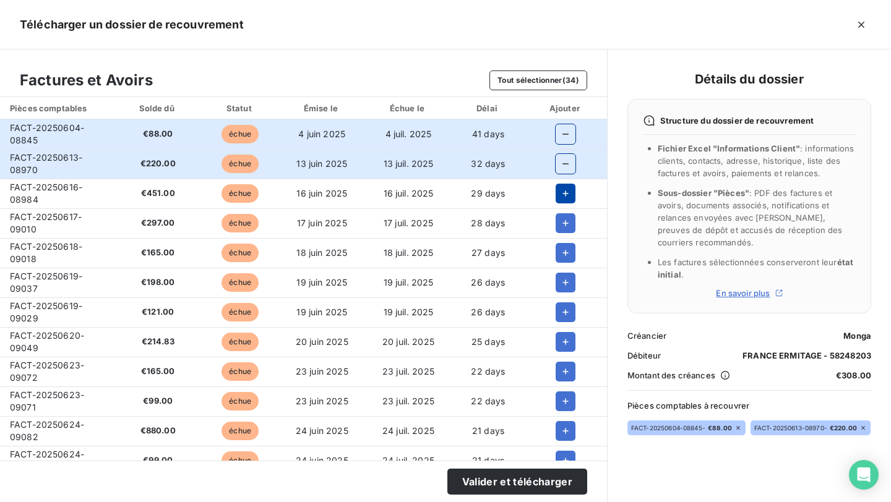
click at [559, 189] on icon "button" at bounding box center [565, 193] width 12 height 12
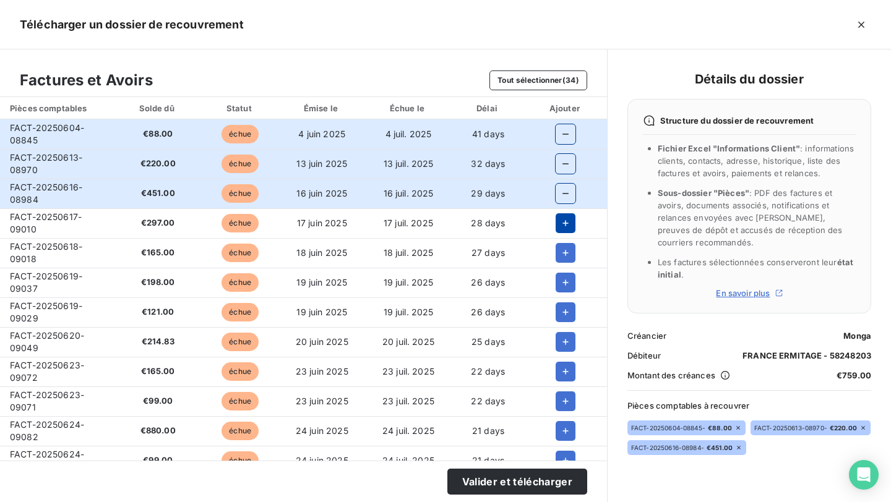
click at [559, 218] on icon "button" at bounding box center [565, 223] width 12 height 12
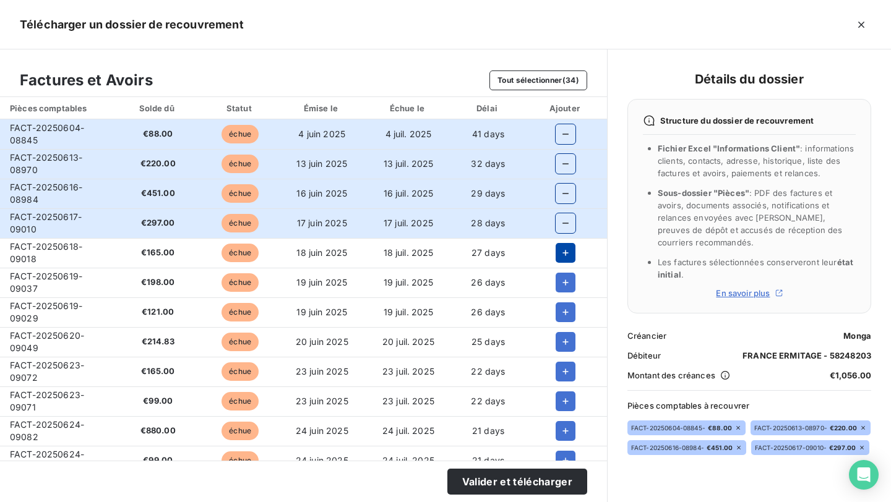
click at [565, 250] on icon "button" at bounding box center [565, 253] width 12 height 12
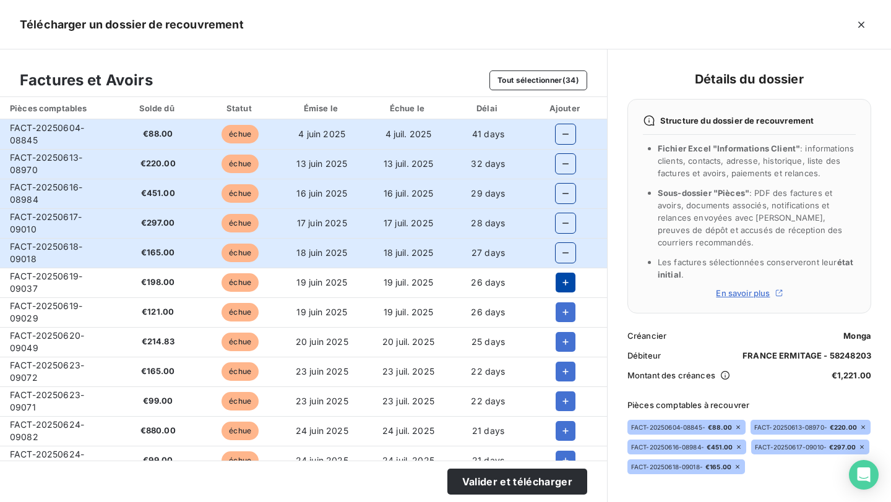
click at [565, 277] on icon "button" at bounding box center [565, 282] width 12 height 12
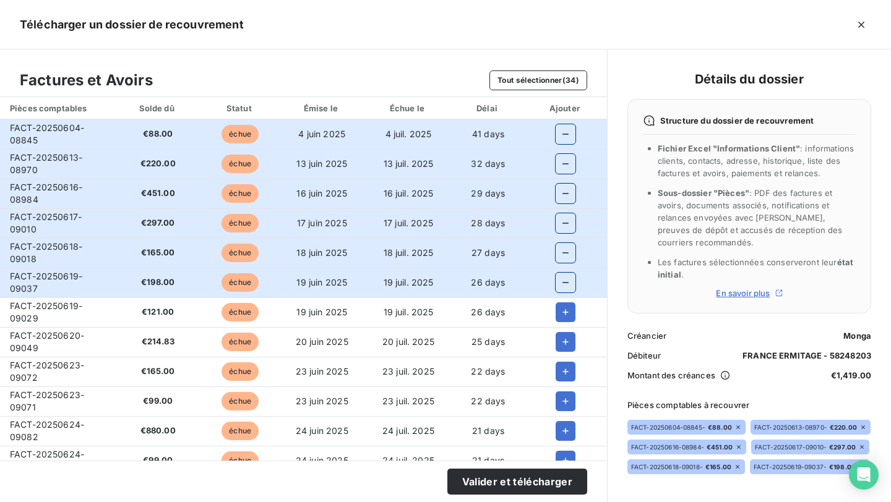
click at [565, 301] on td at bounding box center [565, 312] width 82 height 30
click at [565, 307] on icon "button" at bounding box center [565, 312] width 12 height 12
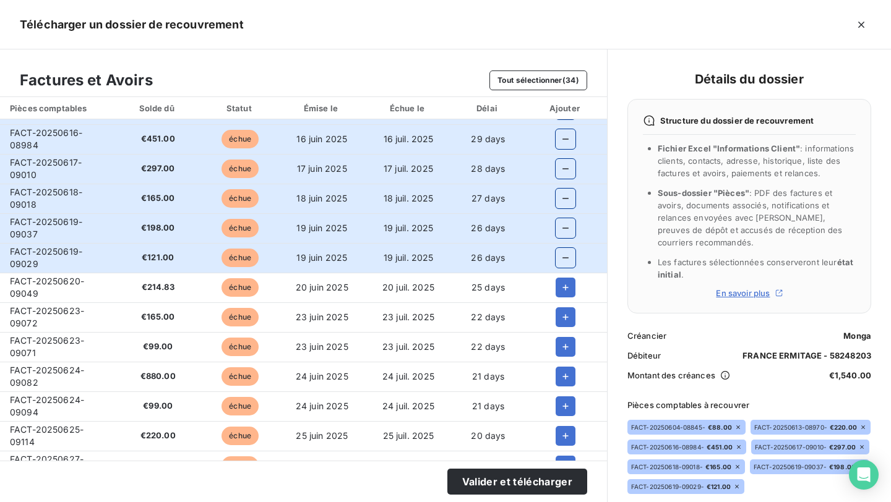
scroll to position [57, 0]
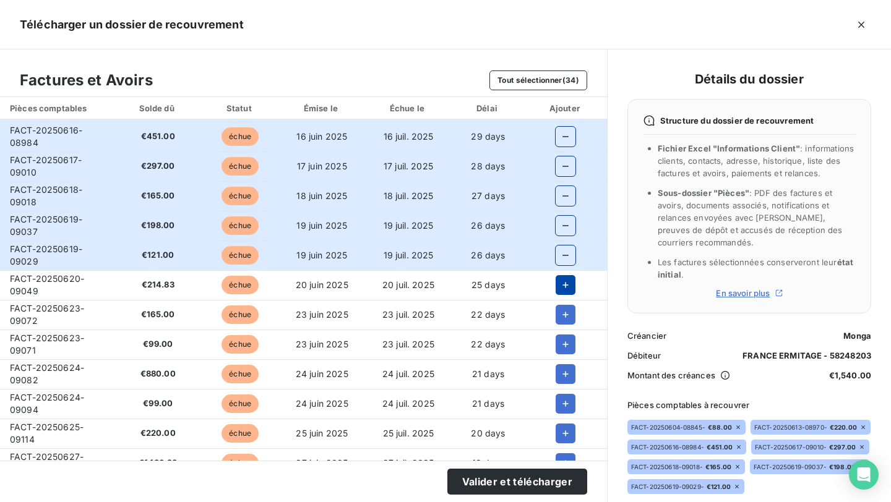
click at [565, 281] on icon "button" at bounding box center [565, 285] width 12 height 12
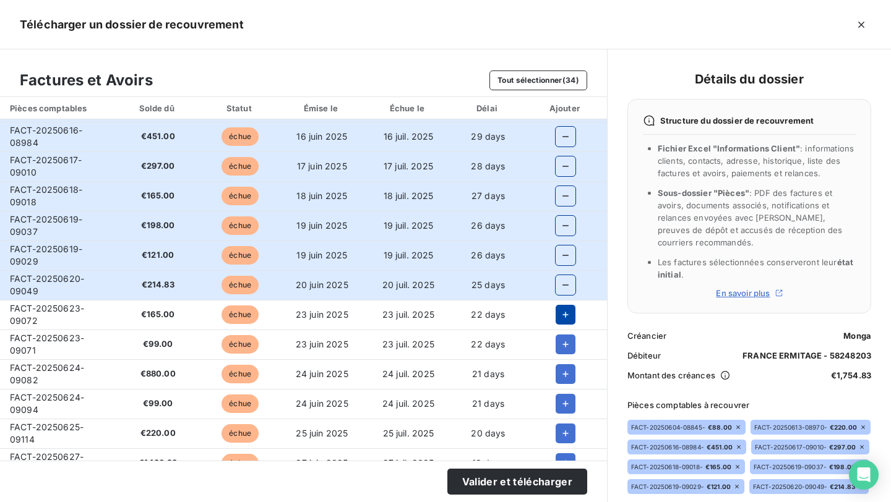
click at [565, 305] on button "button" at bounding box center [565, 315] width 20 height 20
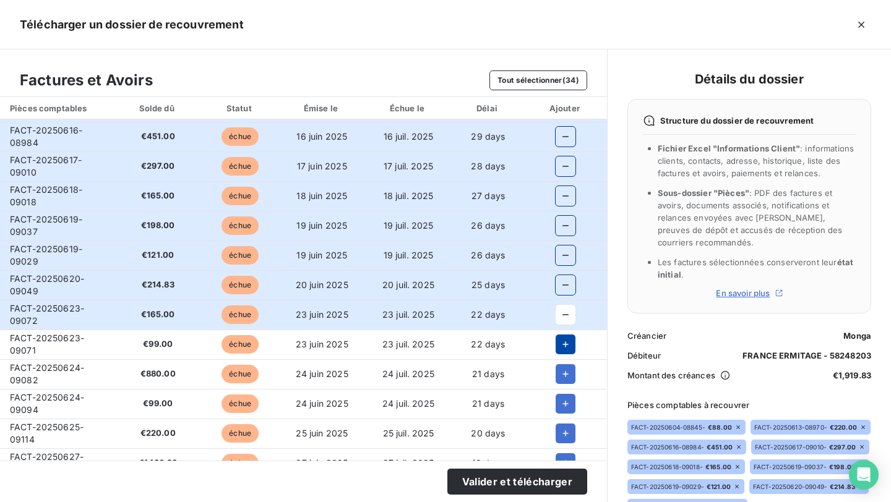
click at [563, 339] on icon "button" at bounding box center [565, 344] width 12 height 12
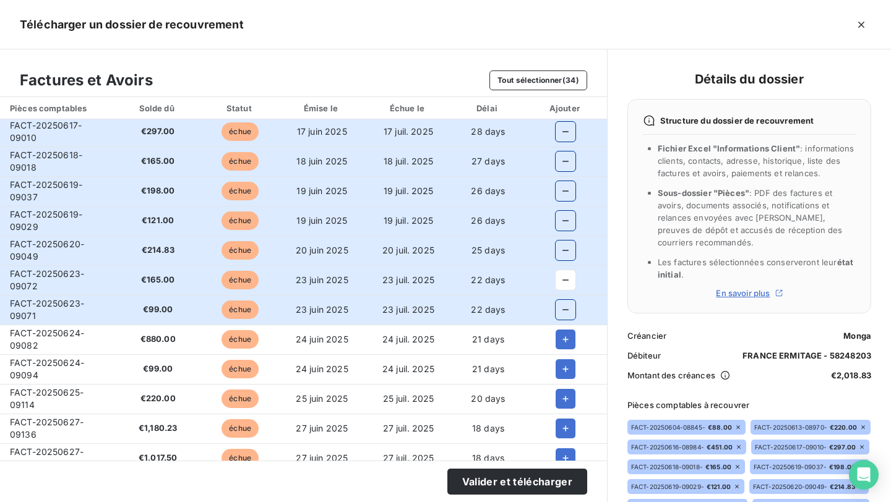
scroll to position [95, 0]
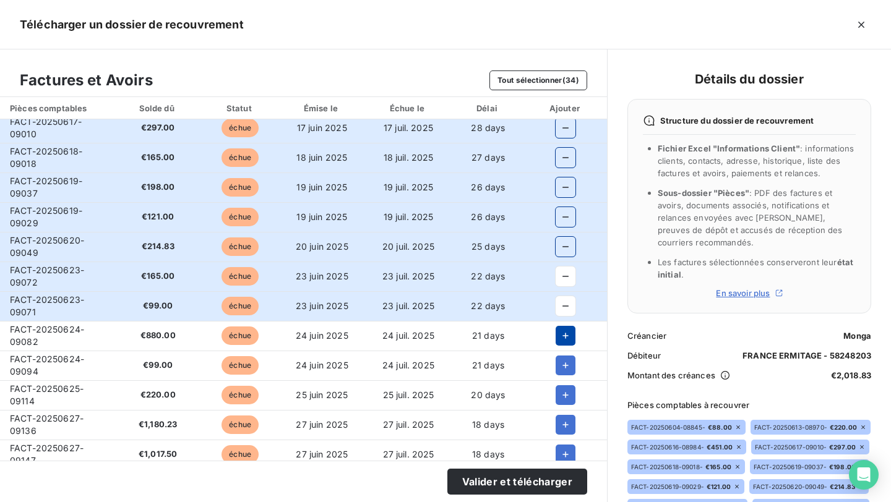
click at [563, 339] on icon "button" at bounding box center [565, 336] width 12 height 12
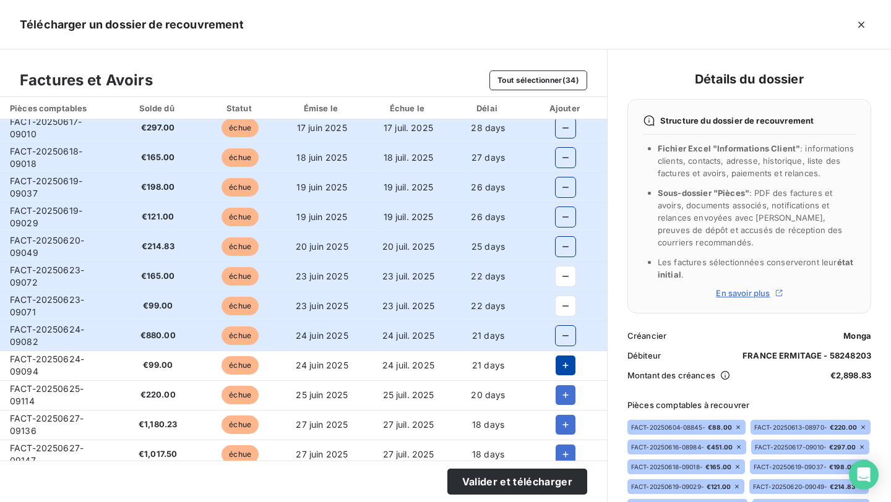
click at [563, 370] on icon "button" at bounding box center [565, 365] width 12 height 12
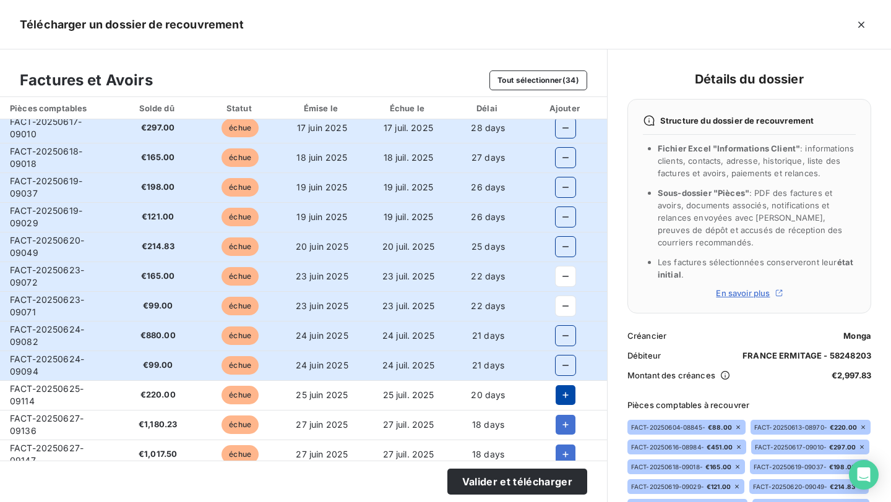
click at [563, 386] on button "button" at bounding box center [565, 395] width 20 height 20
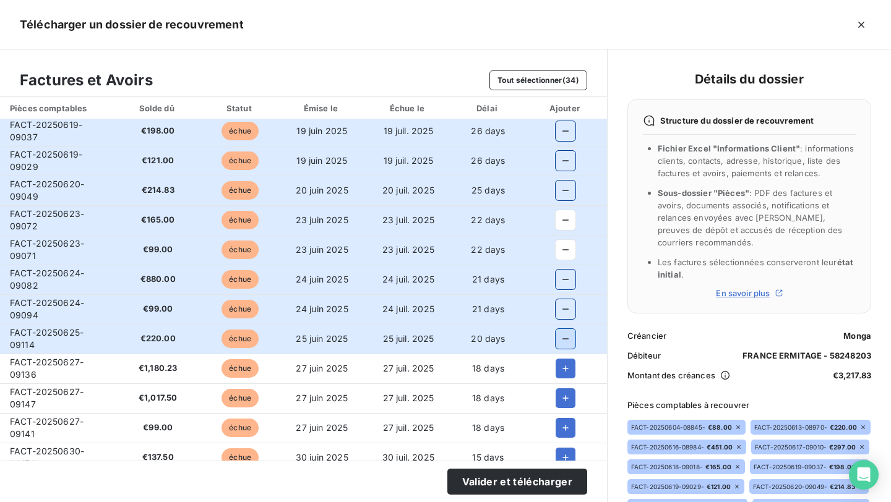
scroll to position [153, 0]
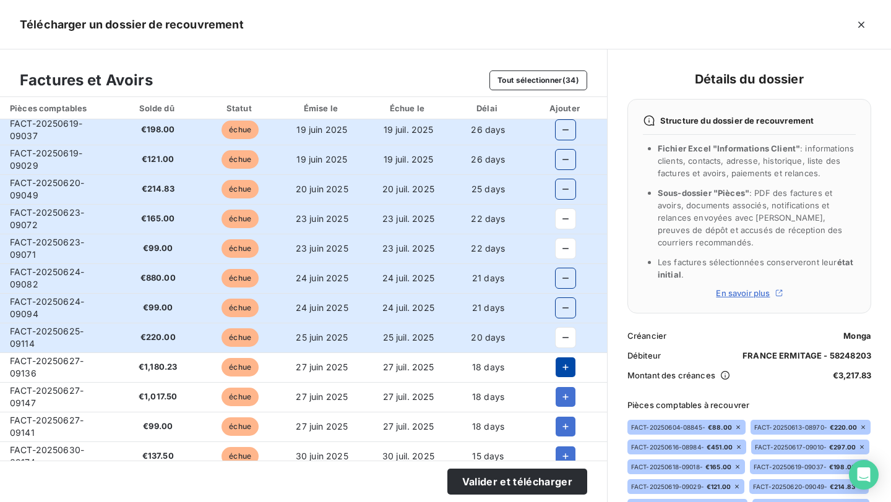
click at [563, 374] on button "button" at bounding box center [565, 367] width 20 height 20
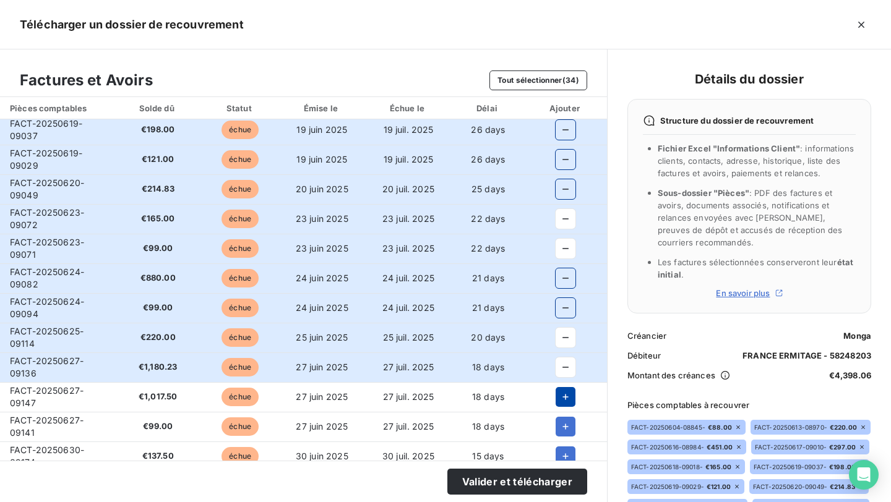
click at [563, 398] on icon "button" at bounding box center [565, 397] width 12 height 12
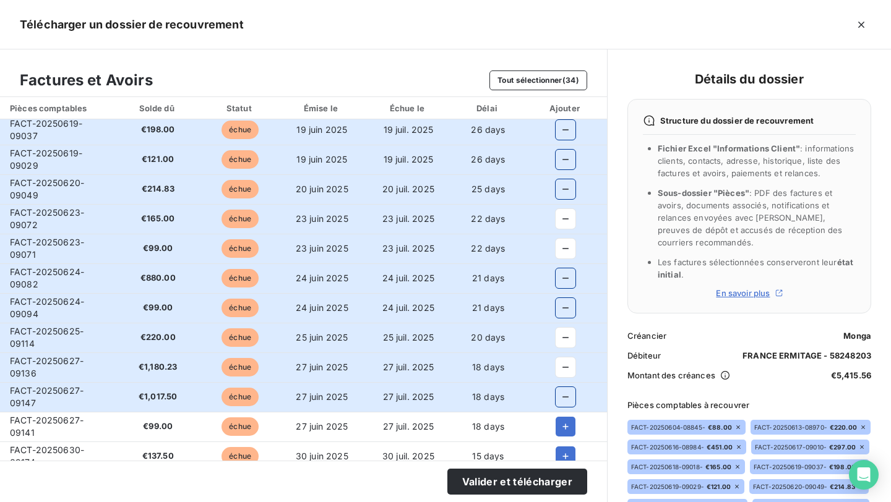
click at [563, 416] on td at bounding box center [565, 427] width 82 height 30
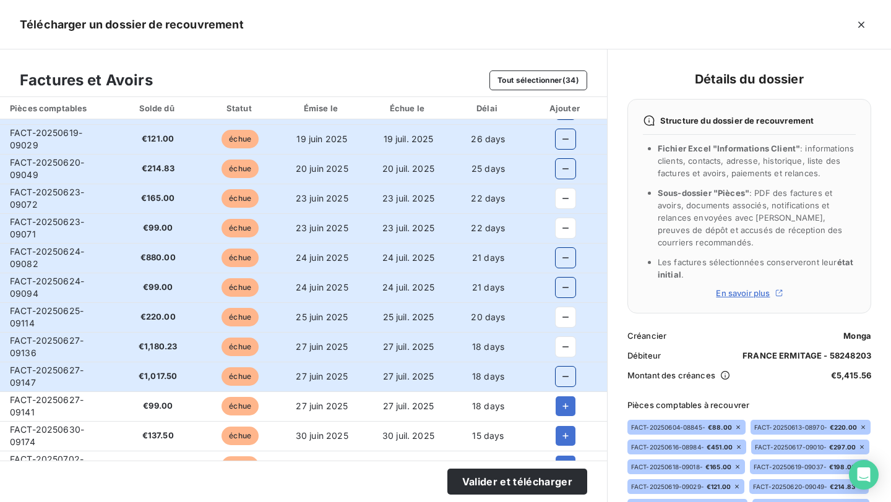
scroll to position [174, 0]
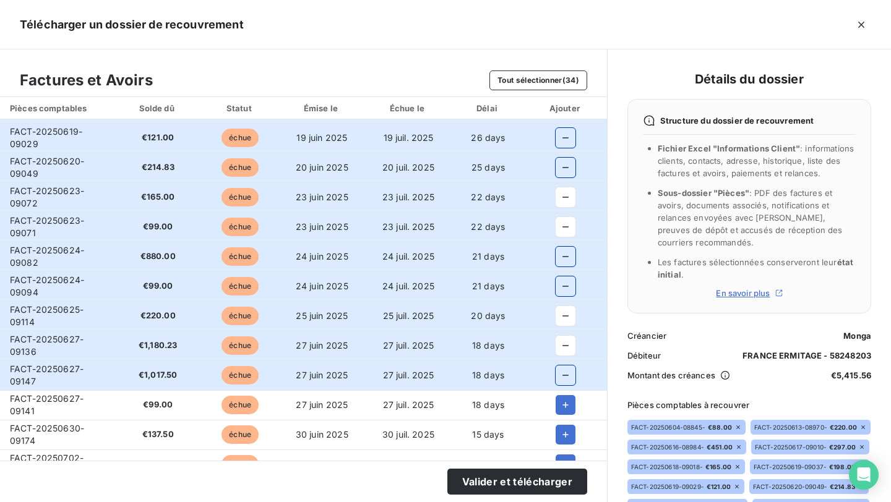
click at [563, 416] on td at bounding box center [565, 405] width 82 height 30
click at [563, 412] on button "button" at bounding box center [565, 405] width 20 height 20
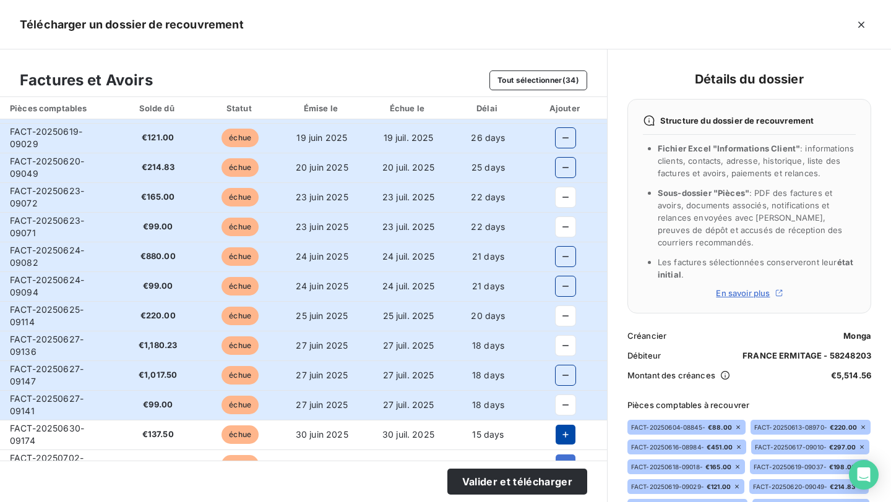
click at [563, 440] on icon "button" at bounding box center [565, 435] width 12 height 12
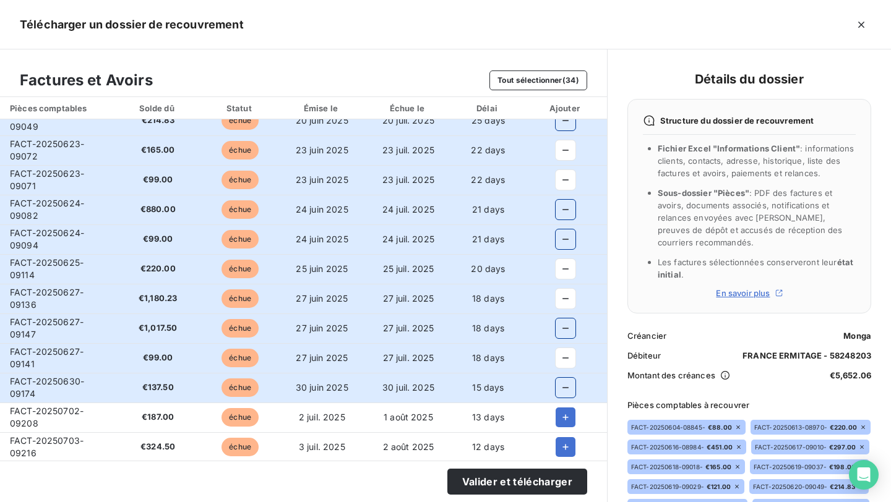
scroll to position [254, 0]
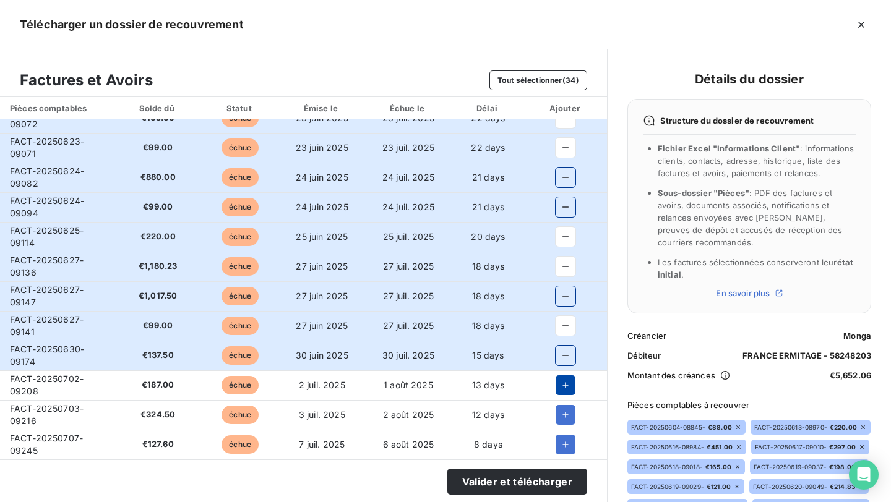
click at [562, 394] on button "button" at bounding box center [565, 385] width 20 height 20
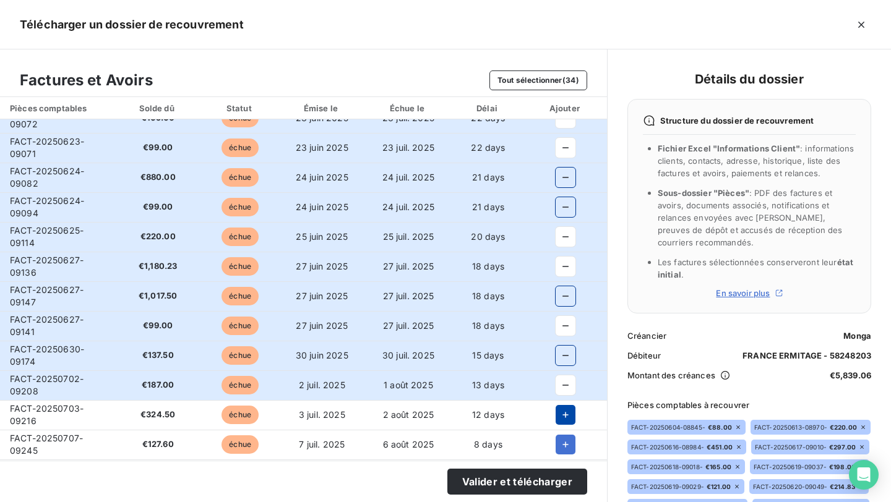
click at [562, 411] on icon "button" at bounding box center [565, 415] width 12 height 12
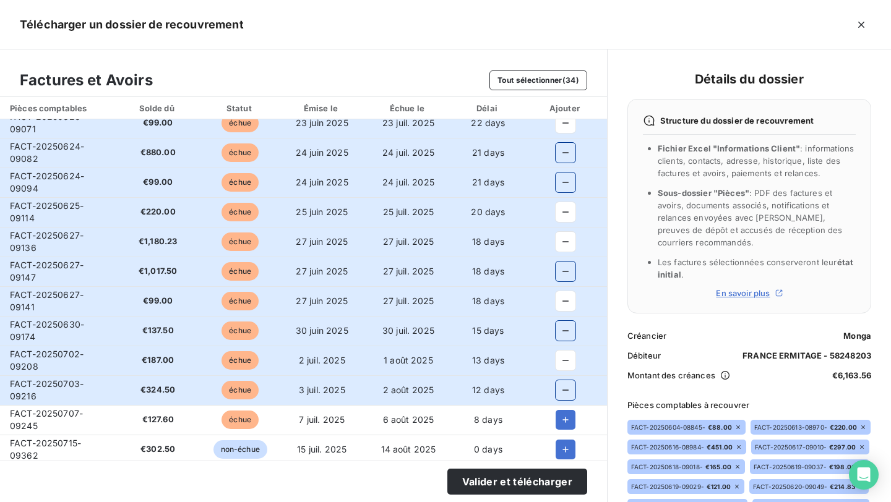
scroll to position [280, 0]
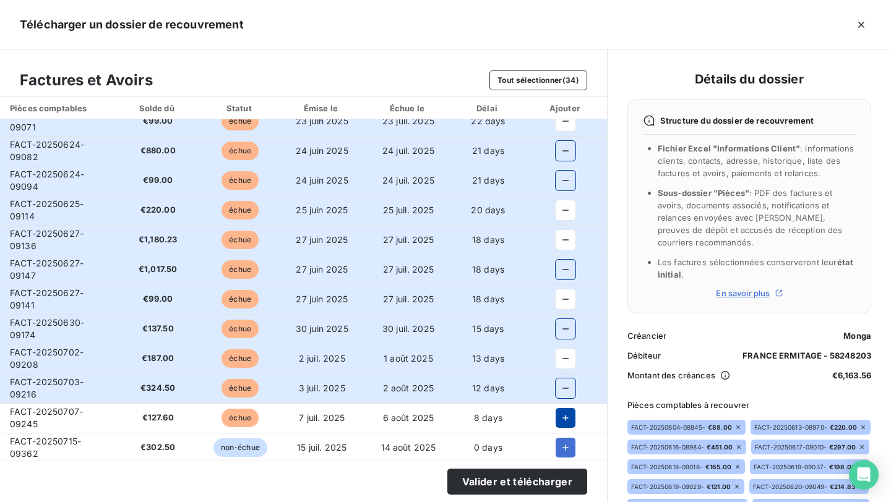
click at [560, 413] on icon "button" at bounding box center [565, 418] width 12 height 12
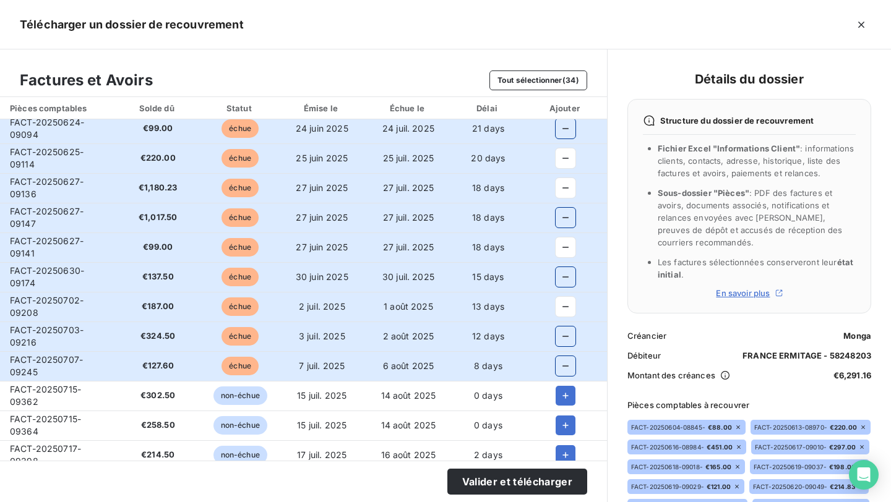
scroll to position [335, 0]
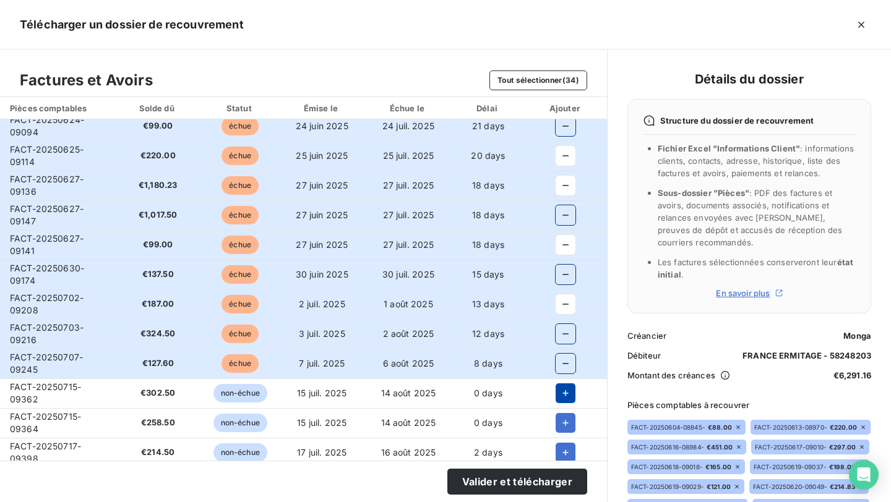
click at [559, 396] on icon "button" at bounding box center [565, 393] width 12 height 12
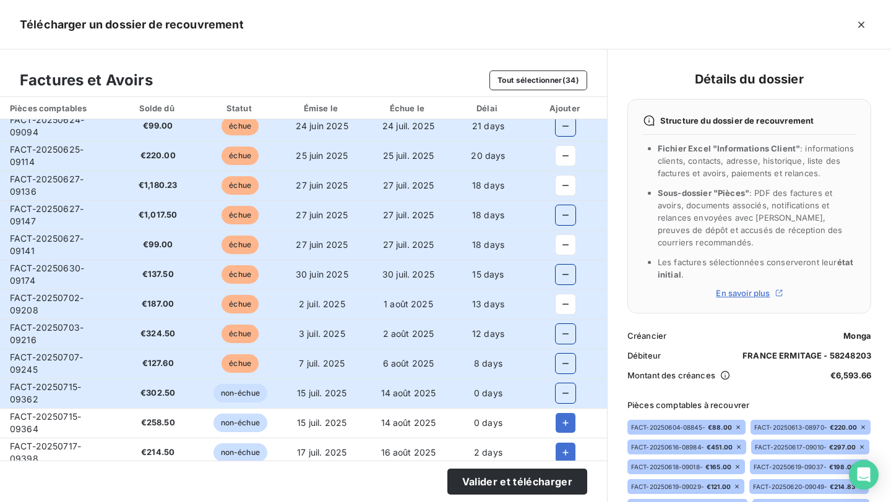
click at [559, 411] on td at bounding box center [565, 423] width 82 height 30
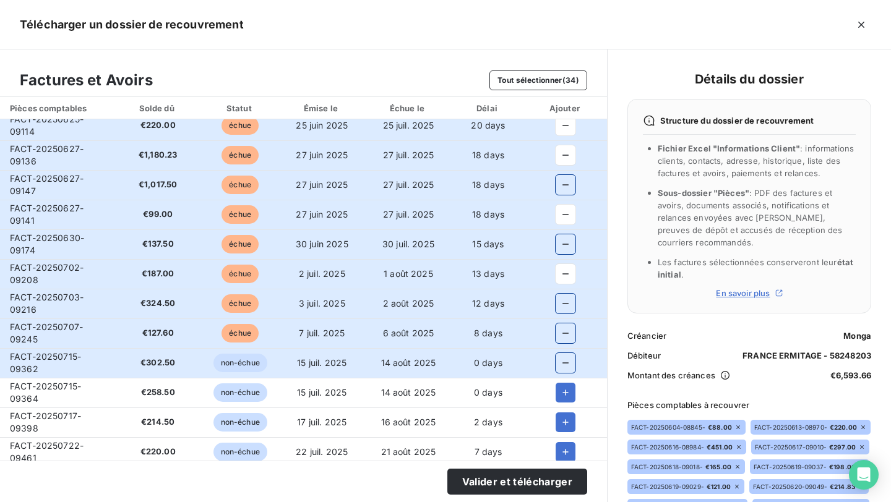
scroll to position [367, 0]
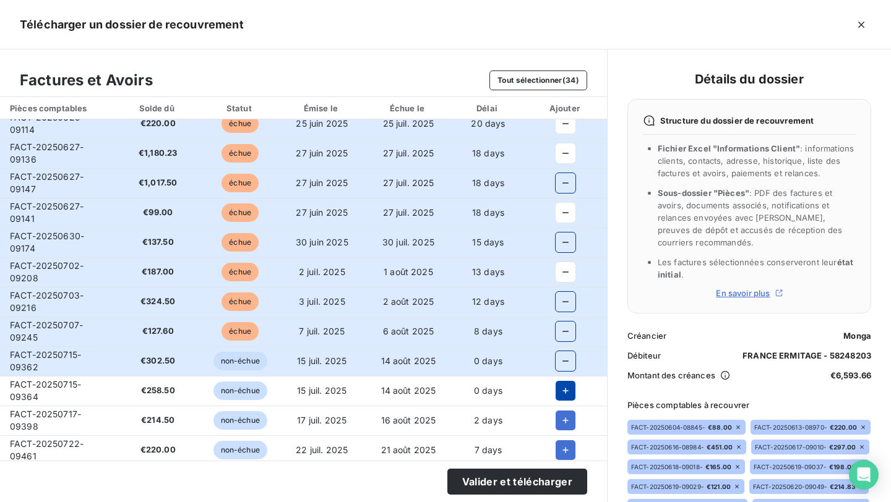
click at [559, 396] on icon "button" at bounding box center [565, 391] width 12 height 12
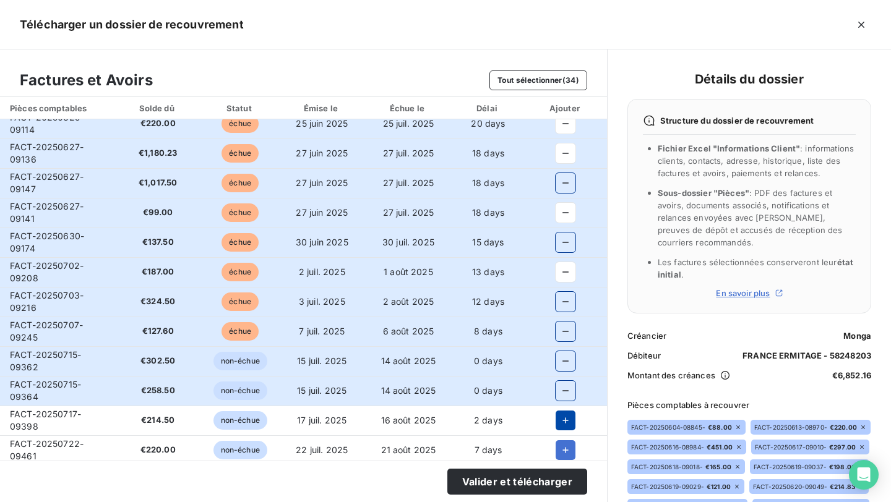
click at [559, 419] on icon "button" at bounding box center [565, 420] width 12 height 12
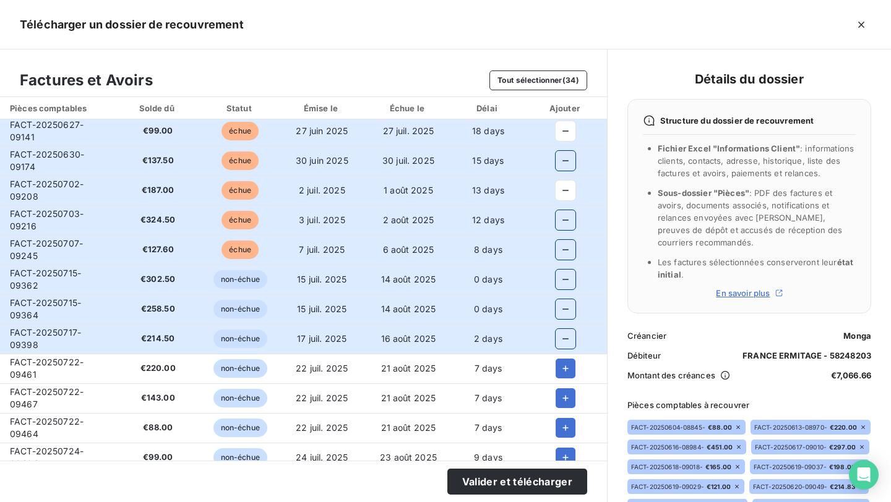
scroll to position [449, 0]
click at [515, 476] on button "Valider et télécharger" at bounding box center [517, 482] width 140 height 26
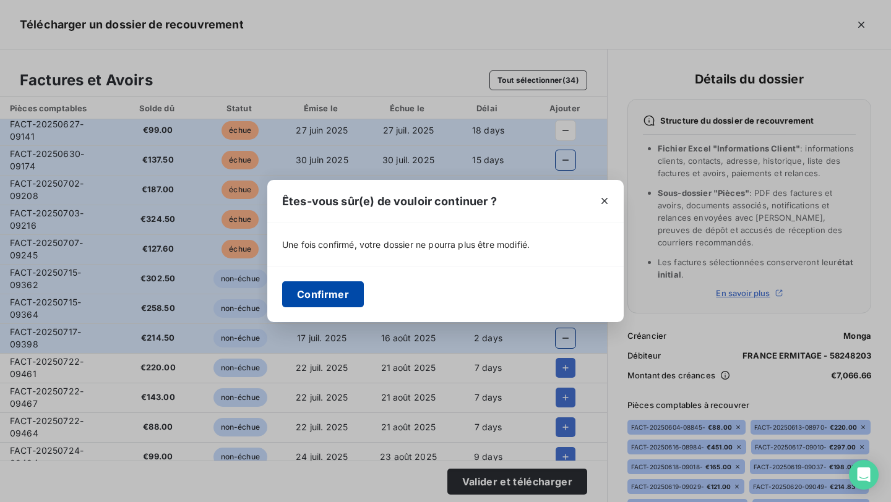
click at [311, 302] on button "Confirmer" at bounding box center [323, 294] width 82 height 26
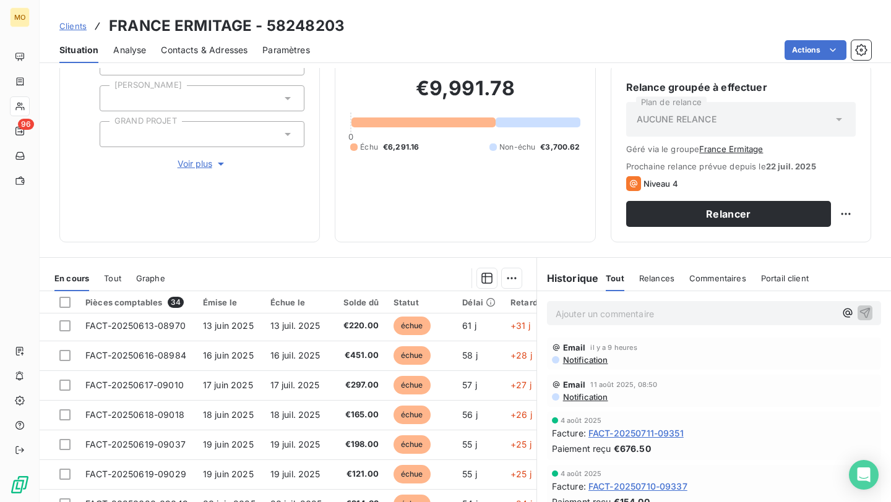
click at [80, 28] on span "Clients" at bounding box center [72, 26] width 27 height 10
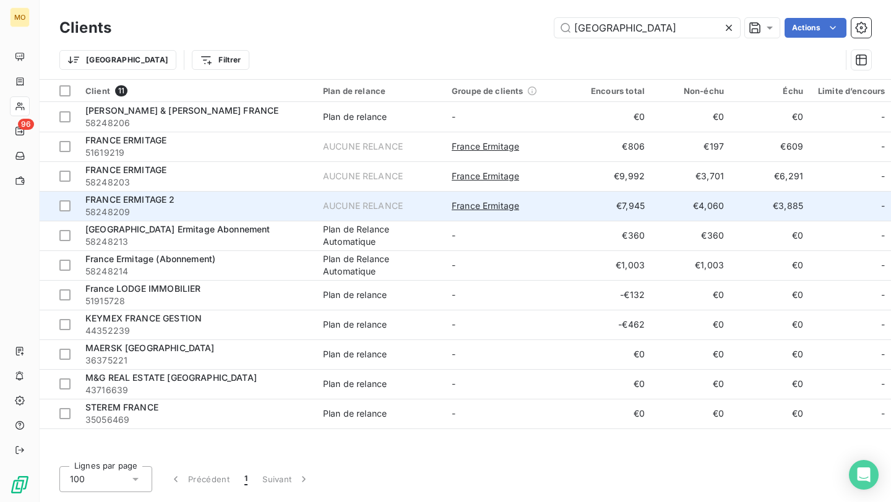
click at [500, 199] on td "France Ermitage" at bounding box center [508, 206] width 129 height 30
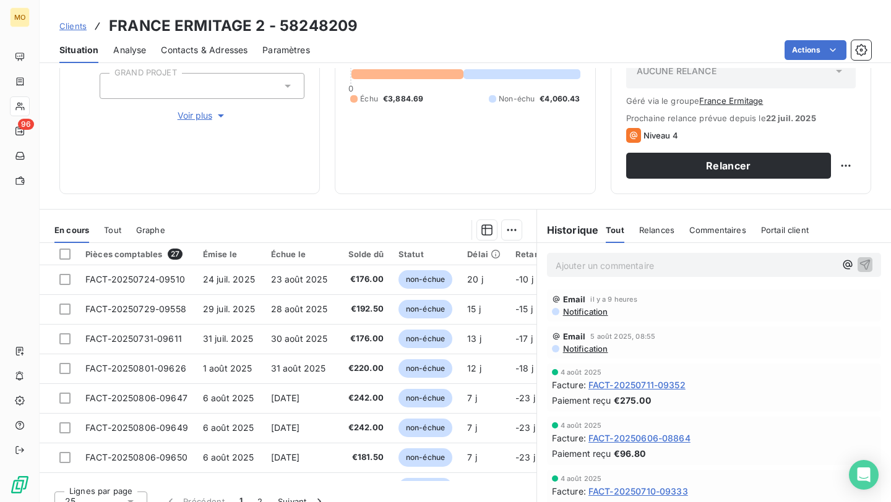
scroll to position [400, 0]
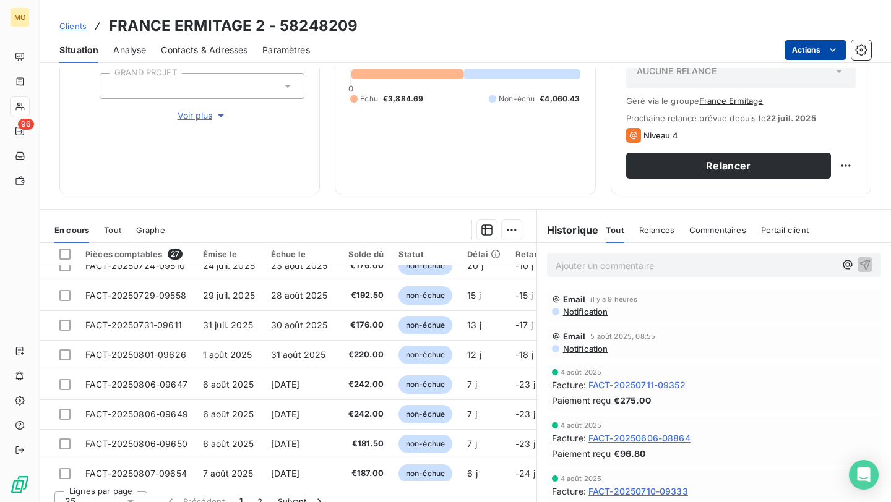
click at [811, 49] on html "MO 96 Clients FRANCE ERMITAGE 2 - 58248209 Situation Analyse Contacts & Adresse…" at bounding box center [445, 251] width 891 height 502
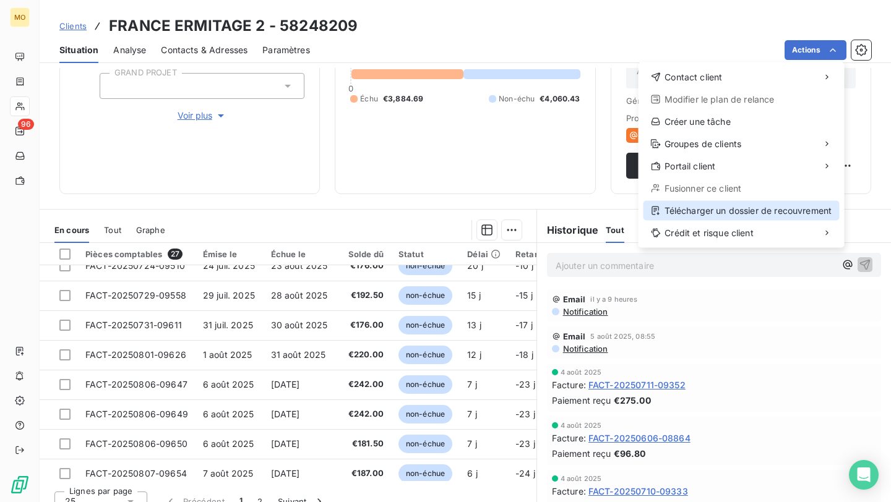
click at [761, 203] on div "Télécharger un dossier de recouvrement" at bounding box center [741, 211] width 196 height 20
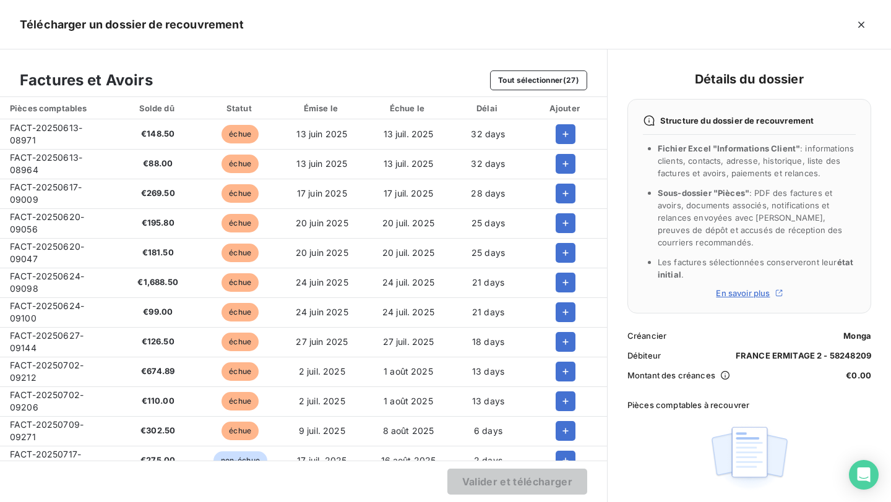
click at [15, 134] on td "FACT-20250613-08971" at bounding box center [57, 134] width 114 height 30
click at [57, 156] on span "FACT-20250613-08964" at bounding box center [46, 163] width 72 height 23
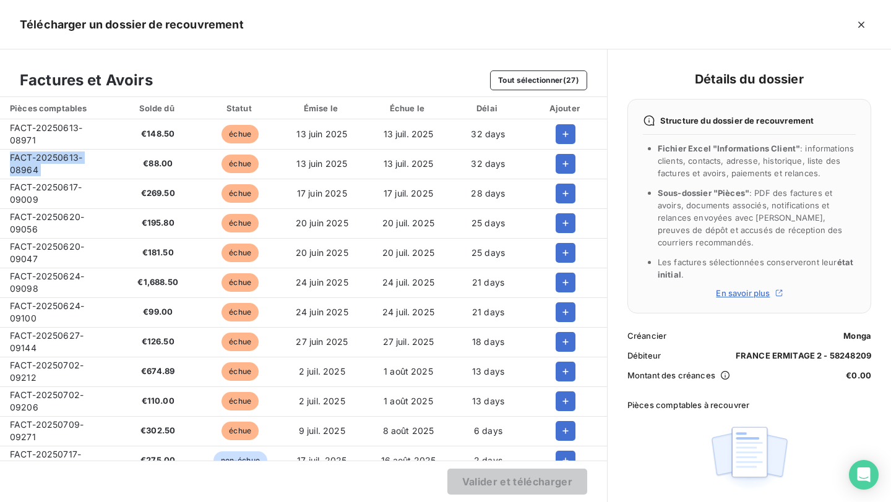
click at [57, 156] on span "FACT-20250613-08964" at bounding box center [46, 163] width 72 height 23
click at [49, 189] on span "FACT-20250617-09009" at bounding box center [46, 193] width 72 height 23
click at [48, 218] on span "FACT-20250620-09056" at bounding box center [47, 223] width 74 height 23
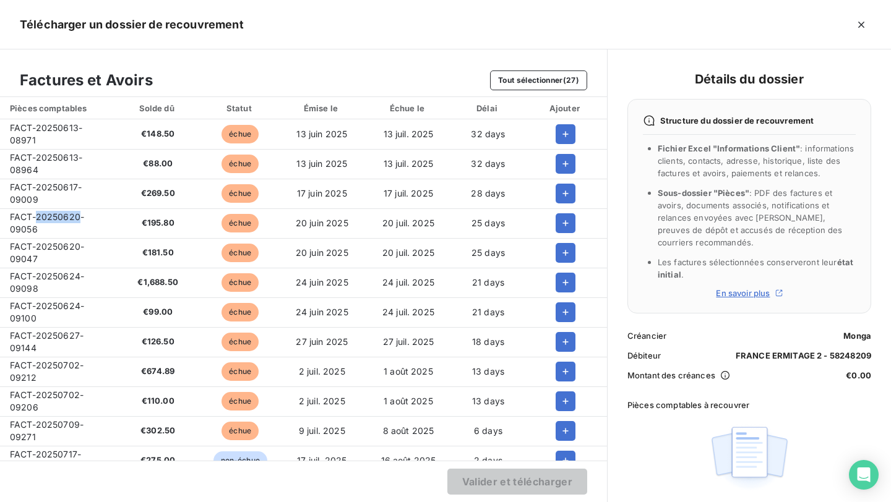
click at [48, 218] on span "FACT-20250620-09056" at bounding box center [47, 223] width 74 height 23
click at [63, 244] on span "FACT-20250620-09047" at bounding box center [47, 252] width 74 height 23
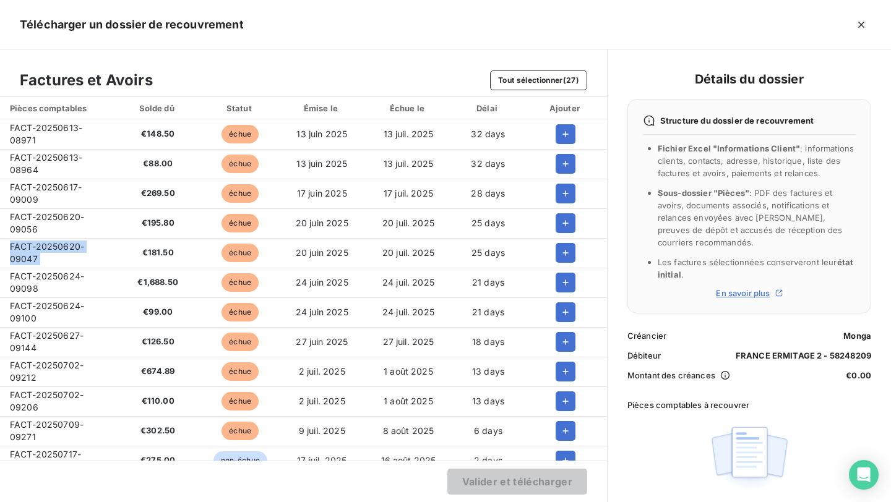
click at [33, 275] on span "FACT-20250624-09098" at bounding box center [47, 282] width 74 height 23
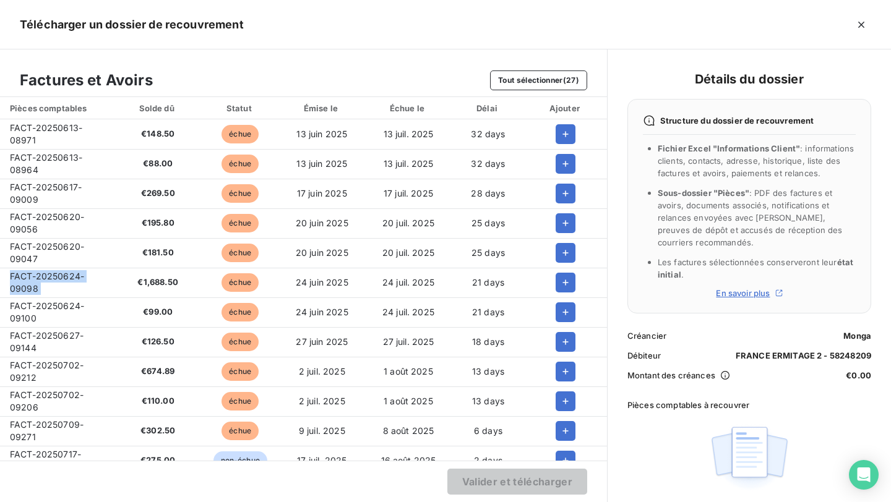
click at [169, 279] on span "€1,688.50" at bounding box center [157, 282] width 67 height 12
click at [35, 307] on span "FACT-20250624-09100" at bounding box center [47, 312] width 74 height 23
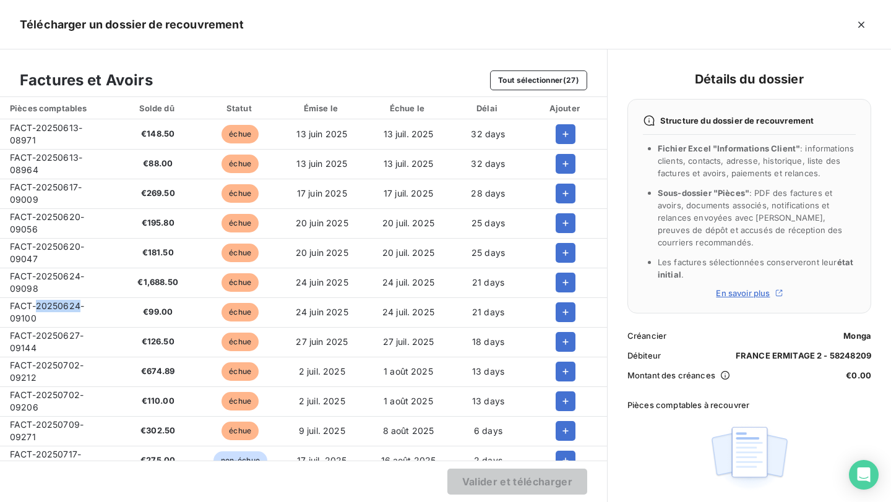
click at [35, 307] on span "FACT-20250624-09100" at bounding box center [47, 312] width 74 height 23
click at [54, 335] on span "FACT-20250627-09144" at bounding box center [47, 341] width 74 height 23
click at [41, 359] on td "FACT-20250702-09212" at bounding box center [57, 372] width 114 height 30
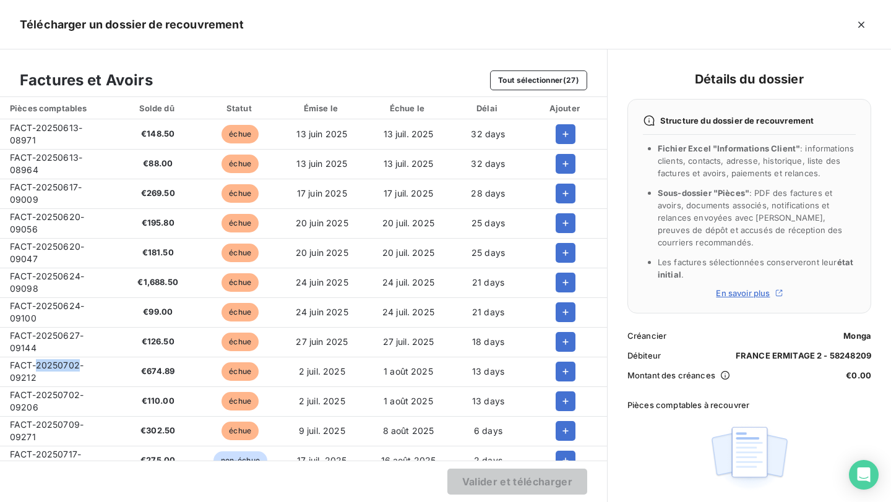
click at [41, 359] on td "FACT-20250702-09212" at bounding box center [57, 372] width 114 height 30
click at [47, 403] on td "FACT-20250702-09206" at bounding box center [57, 402] width 114 height 30
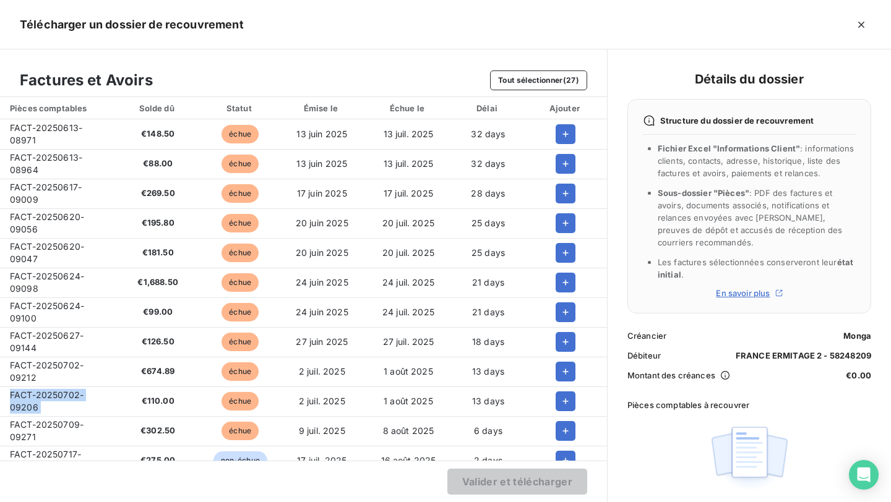
click at [41, 419] on td "FACT-20250709-09271" at bounding box center [57, 431] width 114 height 30
click at [41, 422] on span "FACT-20250709-09271" at bounding box center [47, 430] width 74 height 23
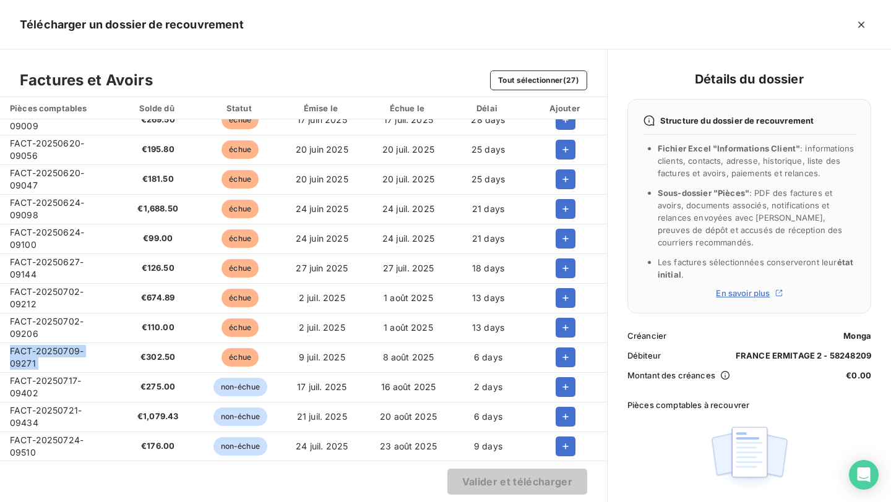
scroll to position [77, 0]
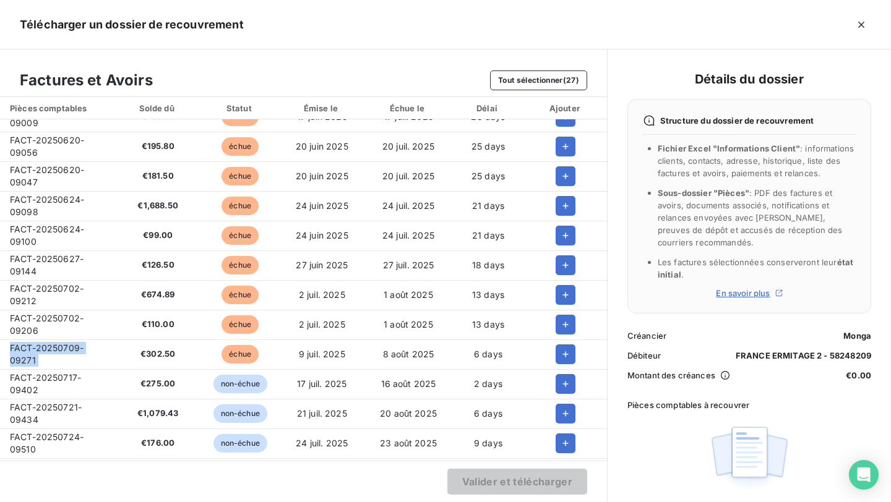
click at [17, 380] on span "FACT-20250717-09402" at bounding box center [45, 383] width 71 height 23
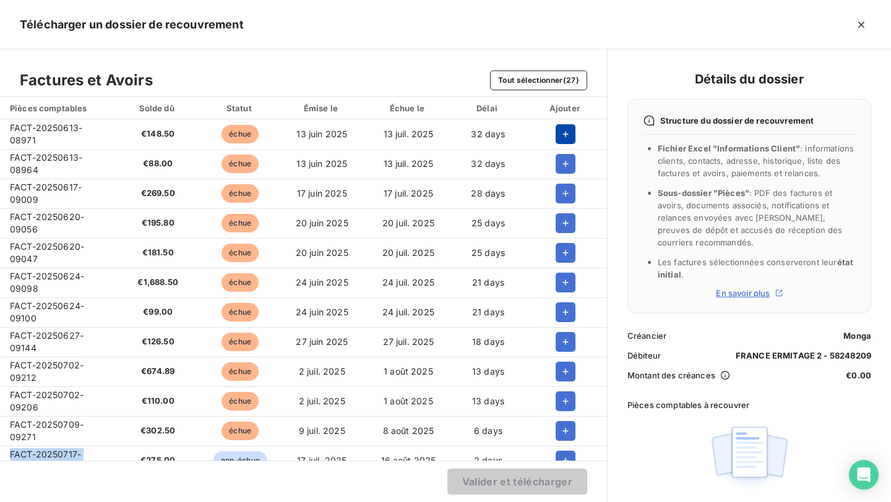
click at [559, 128] on icon "button" at bounding box center [565, 134] width 12 height 12
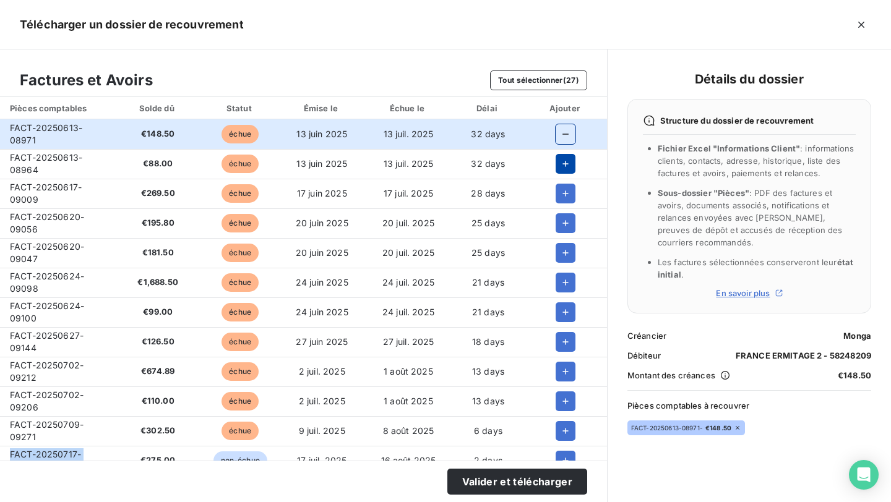
click at [563, 163] on icon "button" at bounding box center [566, 164] width 6 height 6
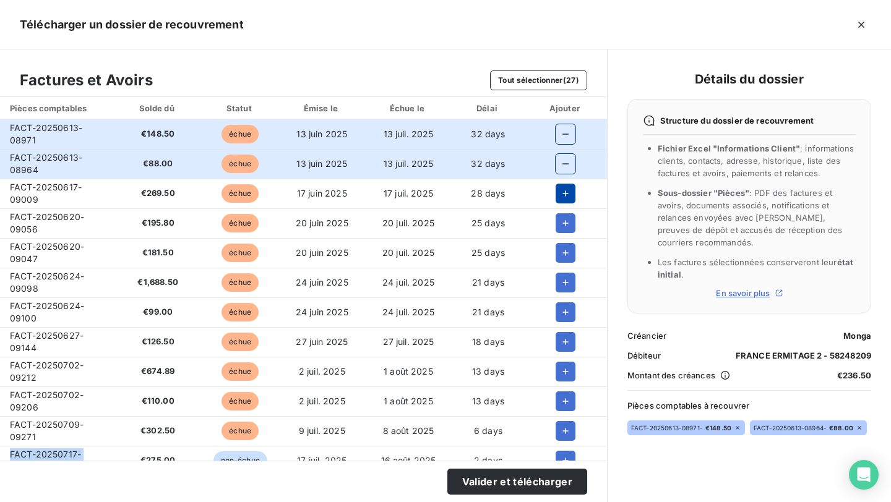
click at [561, 197] on icon "button" at bounding box center [565, 193] width 12 height 12
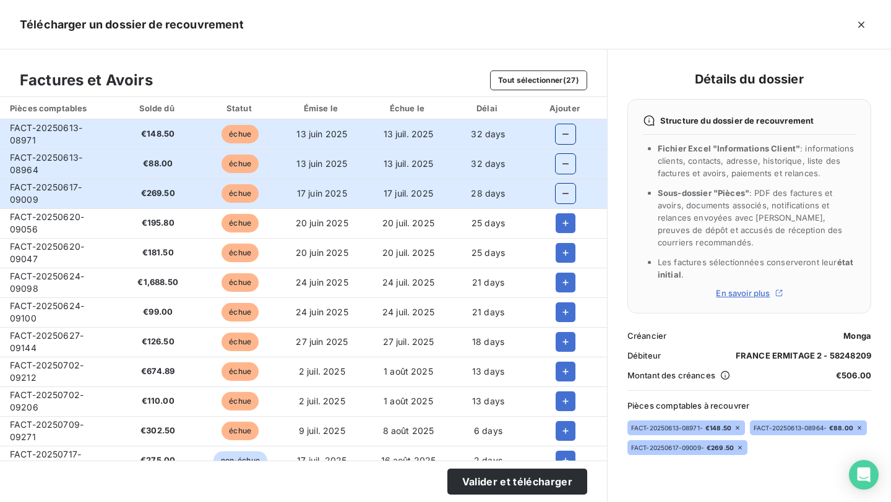
click at [561, 234] on td at bounding box center [565, 223] width 82 height 30
click at [561, 236] on td at bounding box center [565, 223] width 82 height 30
click at [563, 221] on icon "button" at bounding box center [565, 223] width 12 height 12
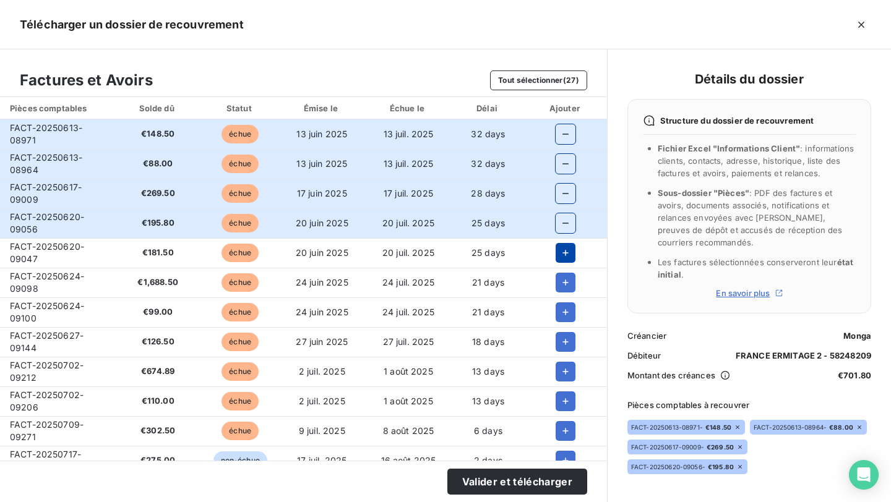
click at [563, 249] on icon "button" at bounding box center [565, 253] width 12 height 12
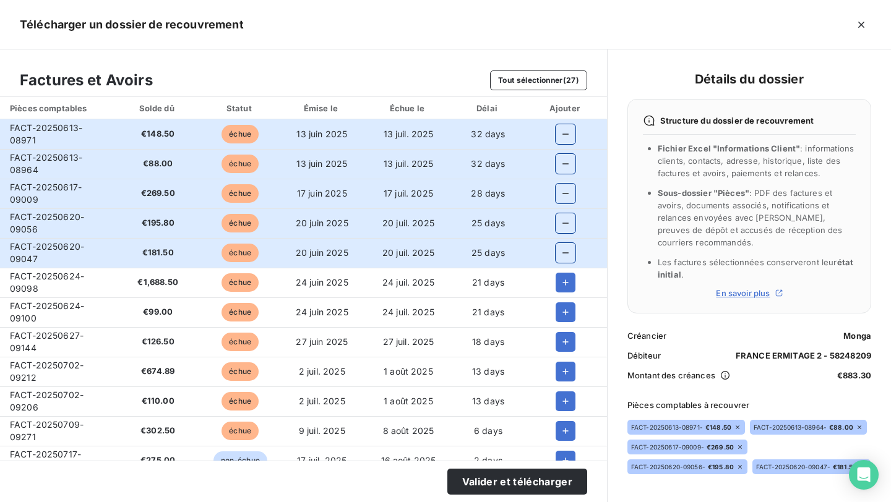
click at [563, 294] on td at bounding box center [565, 283] width 82 height 30
click at [562, 291] on button "button" at bounding box center [565, 283] width 20 height 20
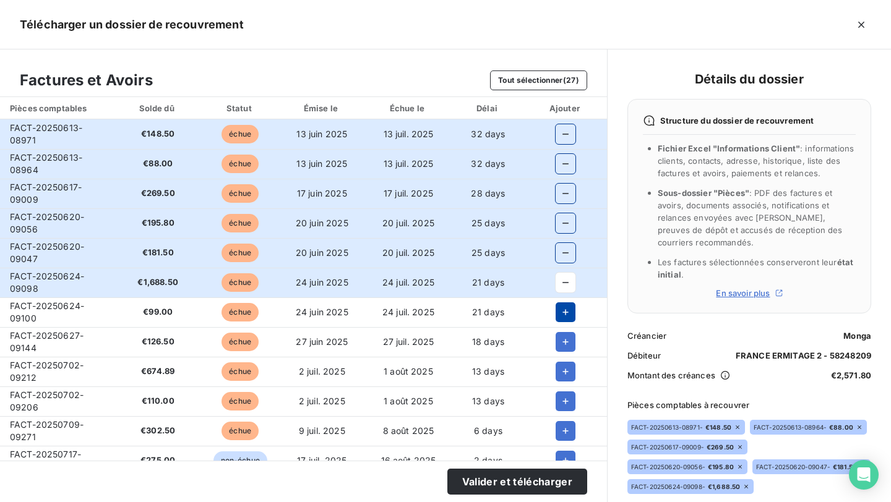
click at [563, 314] on icon "button" at bounding box center [565, 312] width 12 height 12
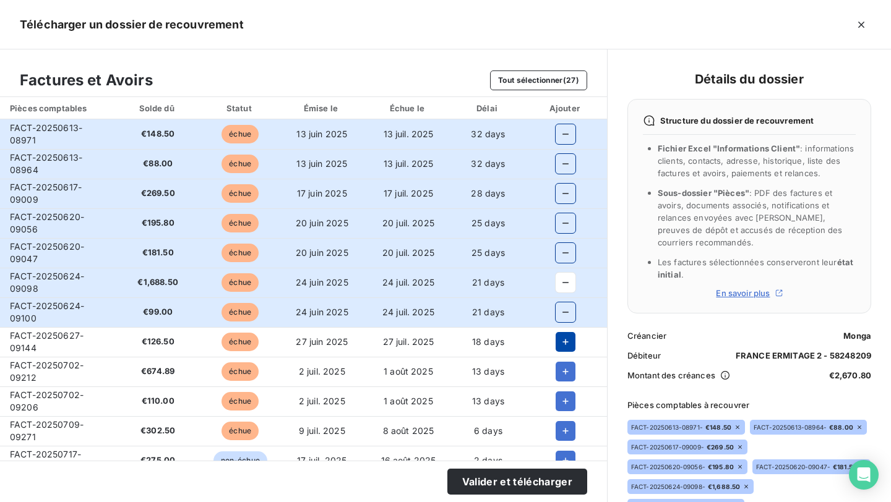
click at [563, 337] on icon "button" at bounding box center [565, 342] width 12 height 12
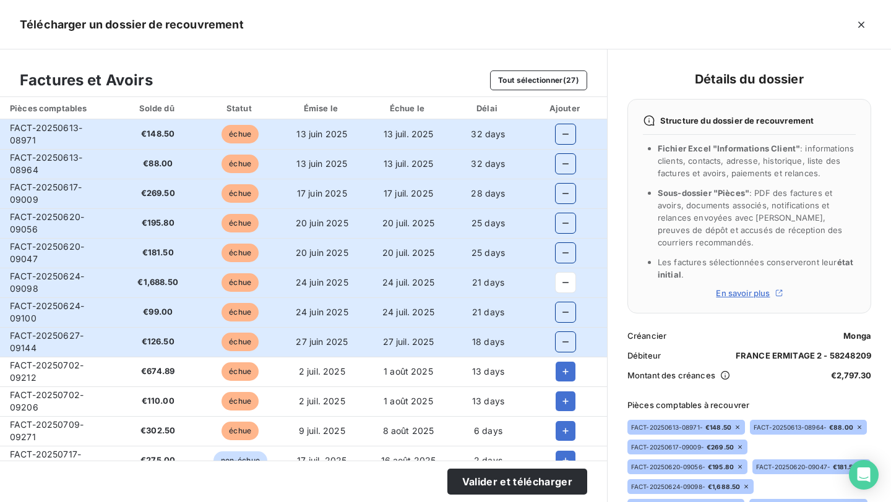
click at [563, 361] on td at bounding box center [565, 372] width 82 height 30
click at [563, 373] on icon "button" at bounding box center [565, 372] width 12 height 12
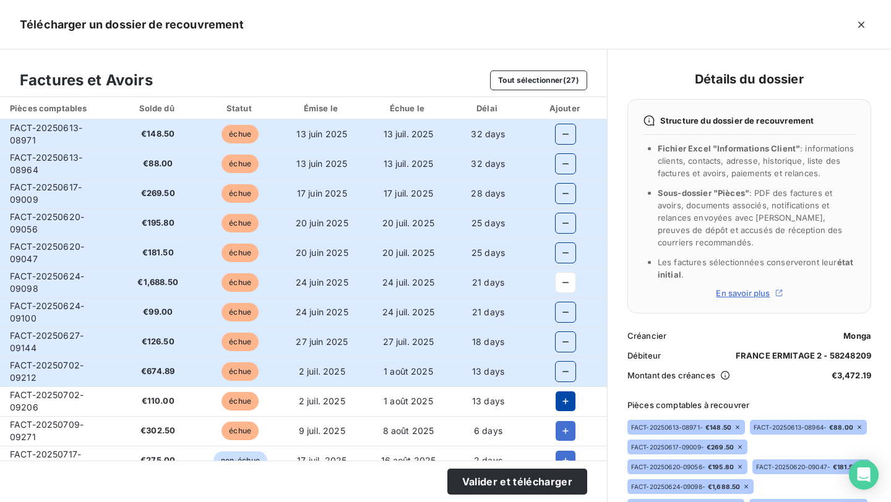
click at [563, 401] on icon "button" at bounding box center [566, 401] width 6 height 6
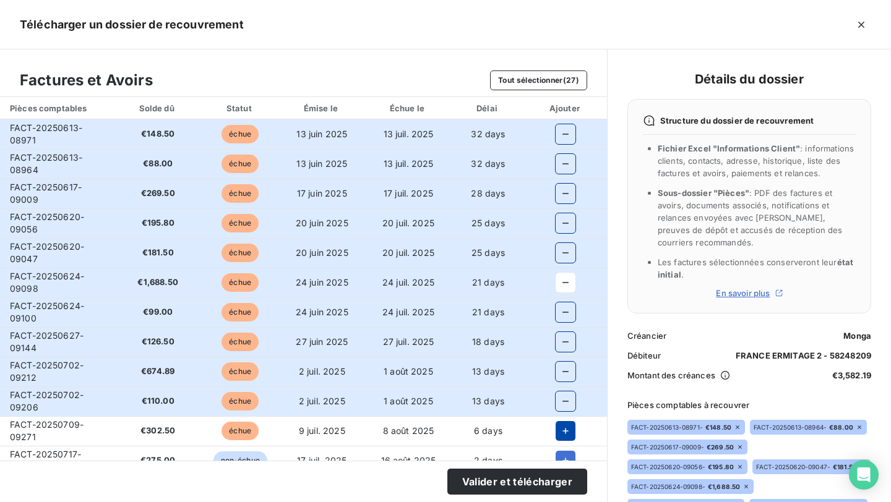
click at [562, 423] on button "button" at bounding box center [565, 431] width 20 height 20
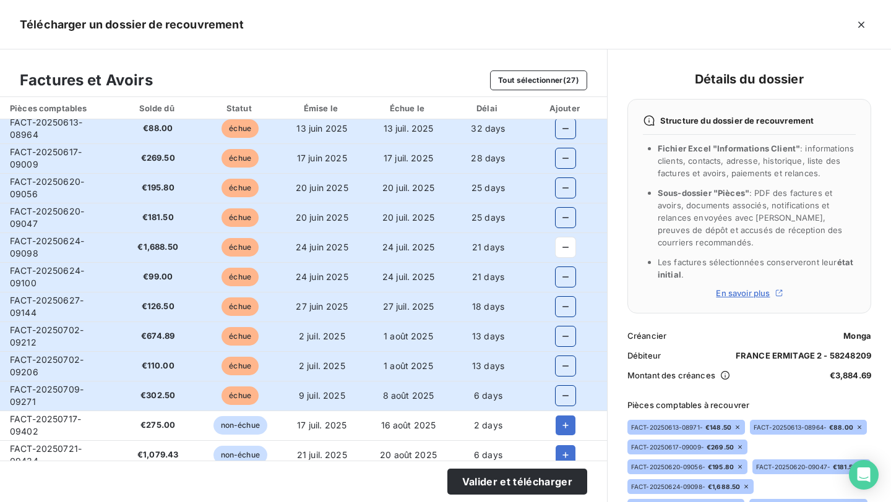
scroll to position [36, 0]
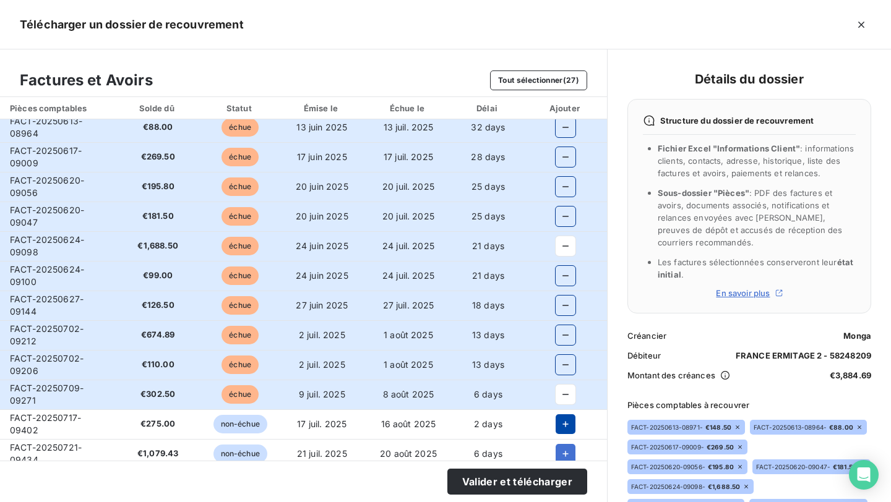
click at [561, 415] on button "button" at bounding box center [565, 424] width 20 height 20
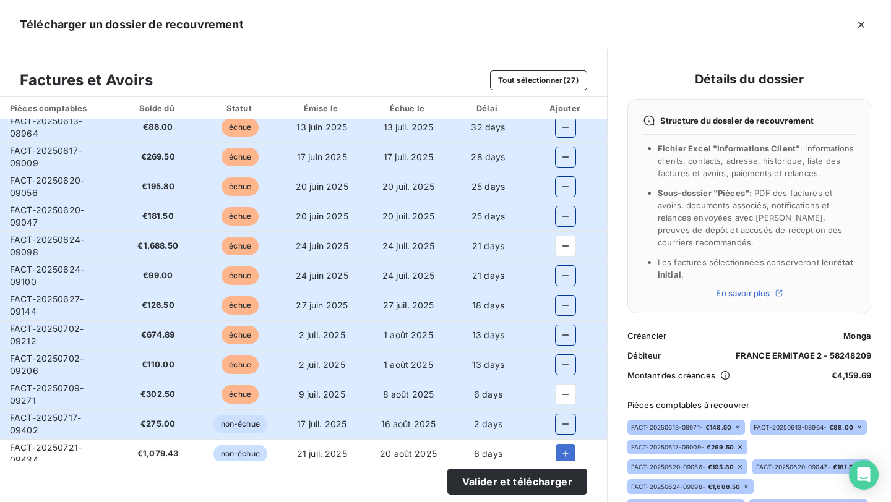
scroll to position [48, 0]
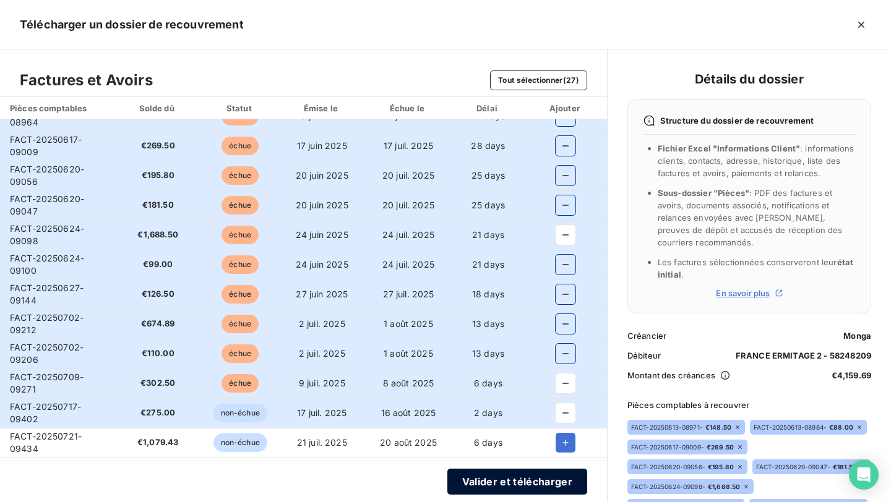
click at [539, 479] on button "Valider et télécharger" at bounding box center [517, 482] width 140 height 26
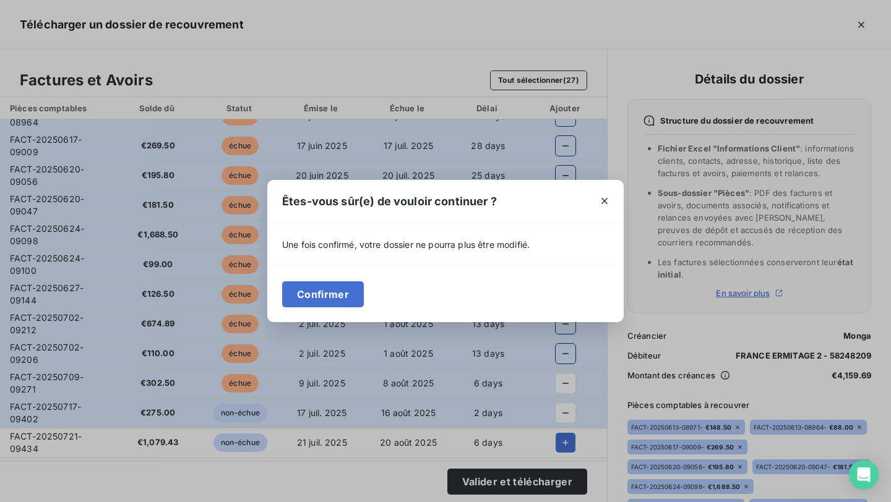
click at [355, 320] on div "Confirmer" at bounding box center [445, 294] width 356 height 56
click at [354, 304] on button "Confirmer" at bounding box center [323, 294] width 82 height 26
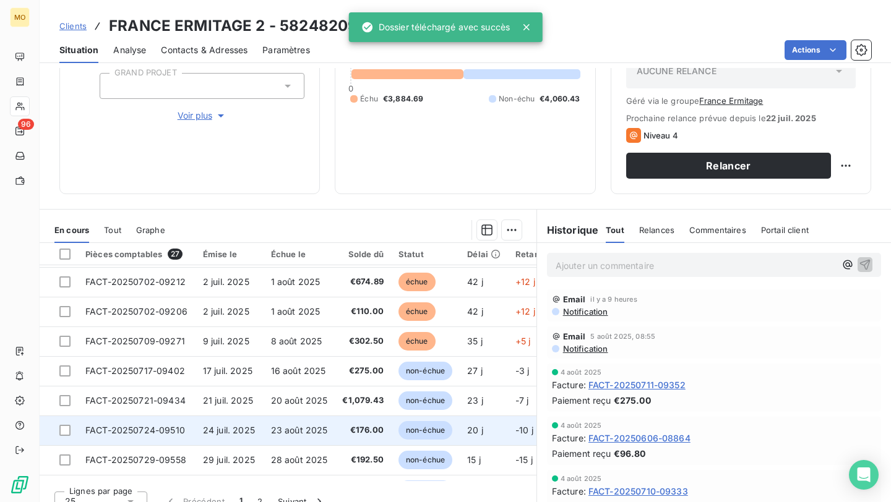
scroll to position [17, 0]
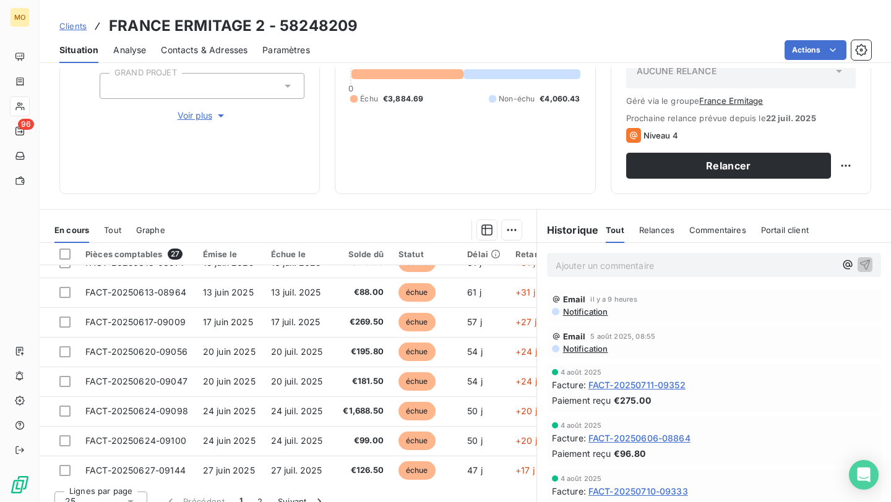
click at [79, 28] on span "Clients" at bounding box center [72, 26] width 27 height 10
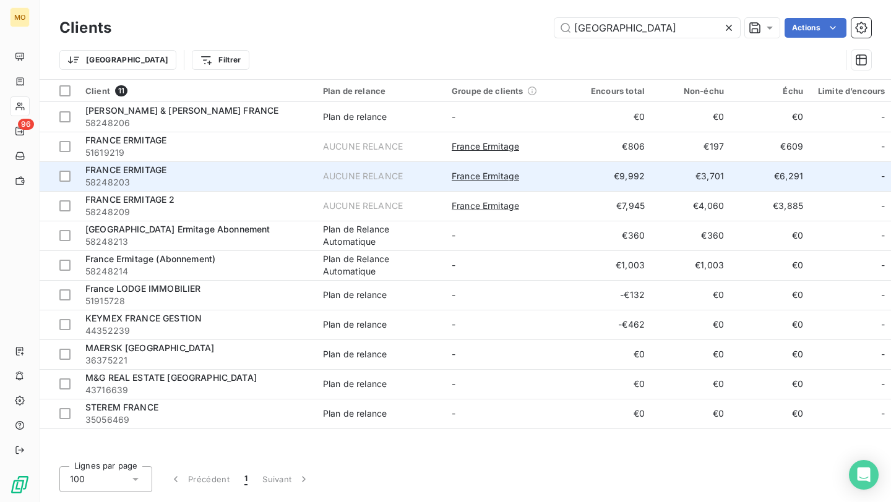
click at [206, 162] on td "FRANCE ERMITAGE 58248203" at bounding box center [196, 176] width 237 height 30
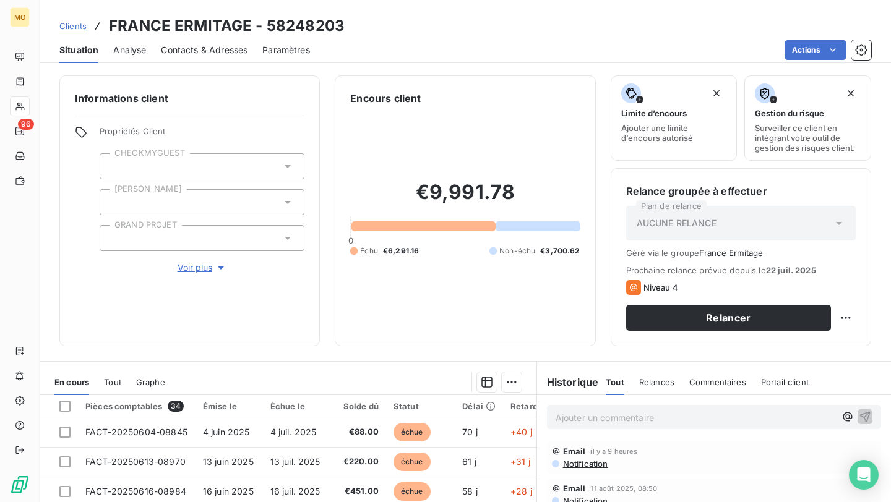
click at [80, 24] on span "Clients" at bounding box center [72, 26] width 27 height 10
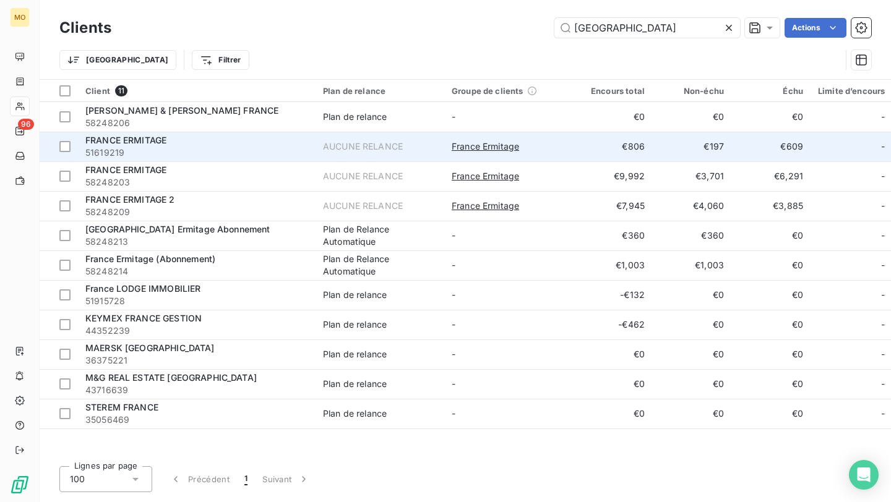
click at [175, 144] on div "FRANCE ERMITAGE" at bounding box center [196, 140] width 223 height 12
